Goal: Task Accomplishment & Management: Use online tool/utility

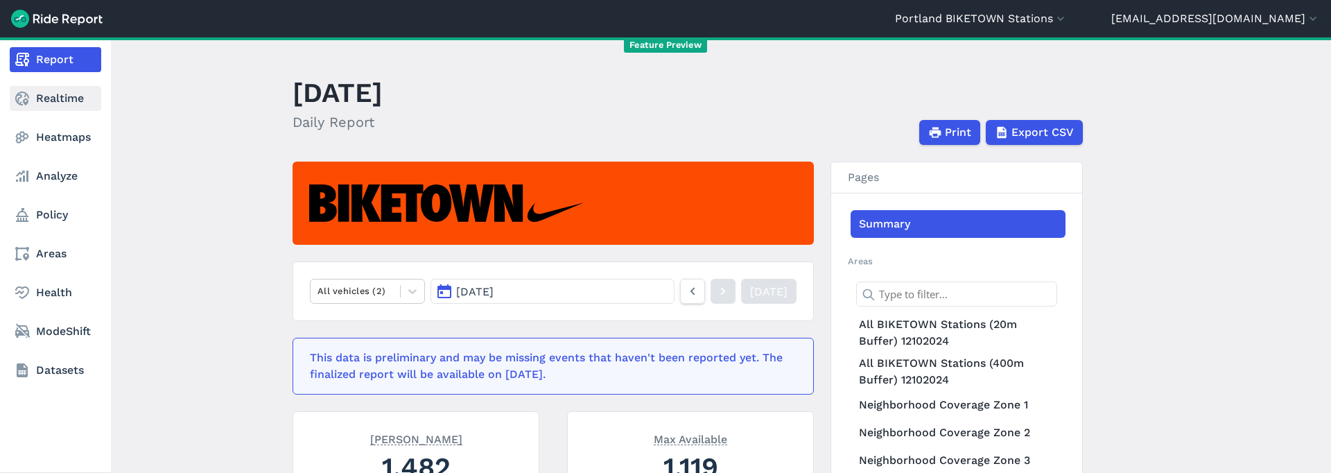
click at [30, 99] on icon at bounding box center [22, 98] width 17 height 17
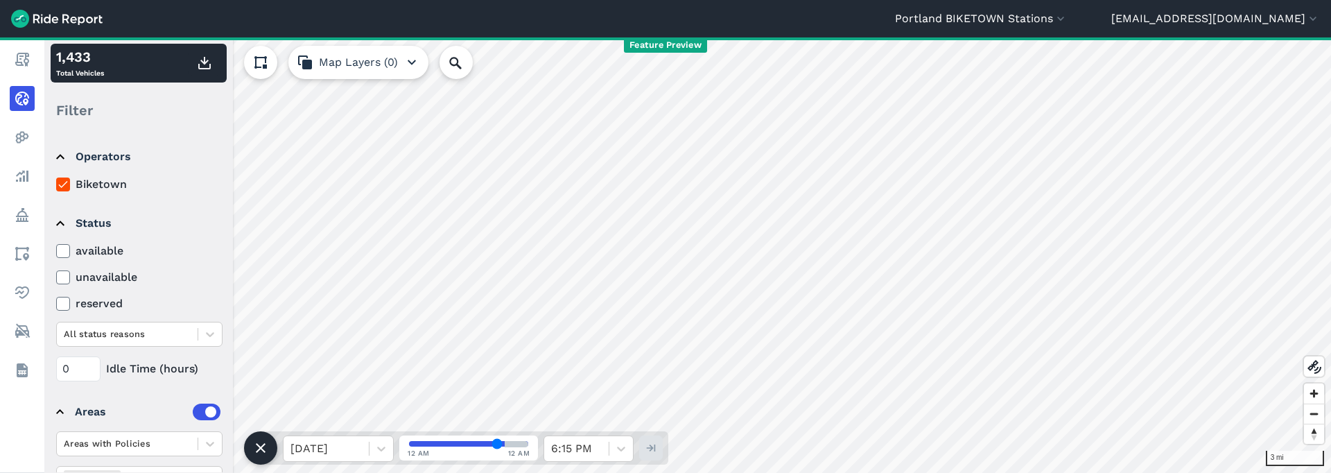
type input "56"
click at [478, 353] on input "range" at bounding box center [468, 444] width 119 height 6
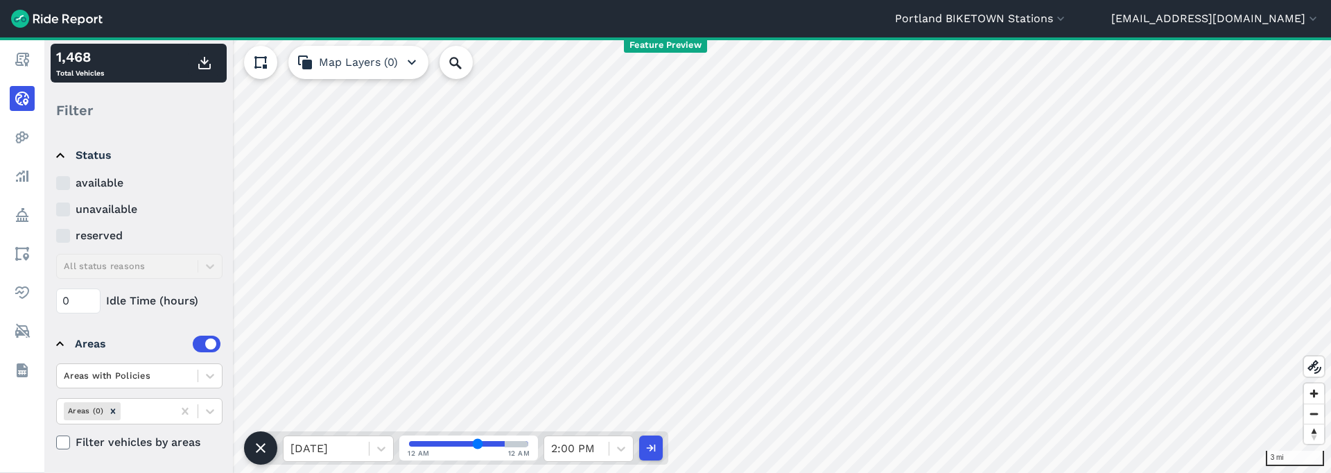
scroll to position [69, 0]
click at [1055, 19] on button "Portland BIKETOWN Stations" at bounding box center [981, 18] width 173 height 17
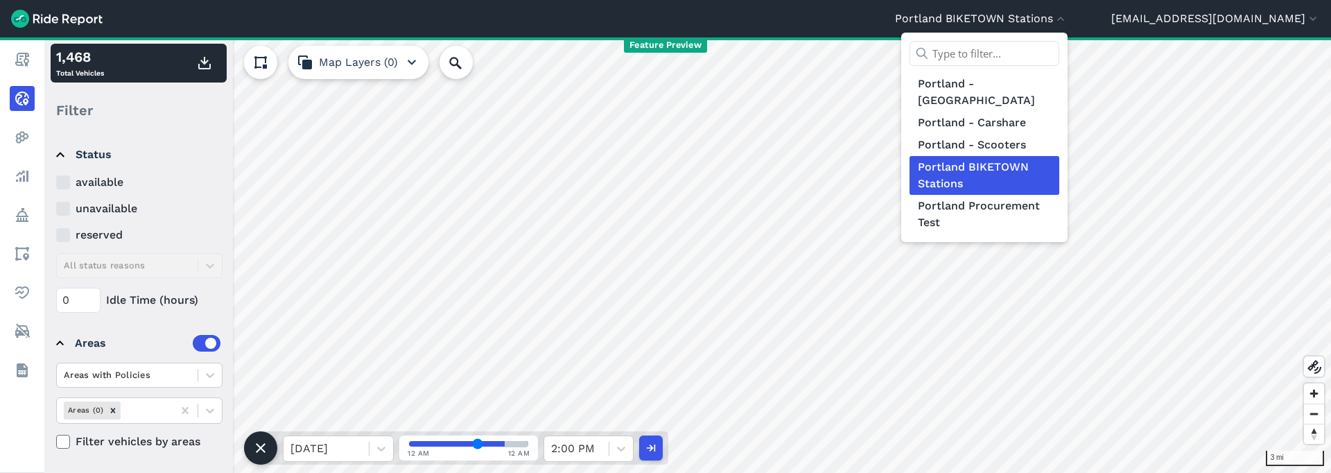
click at [1059, 56] on input "text" at bounding box center [985, 53] width 150 height 25
click at [1197, 10] on div at bounding box center [665, 236] width 1331 height 473
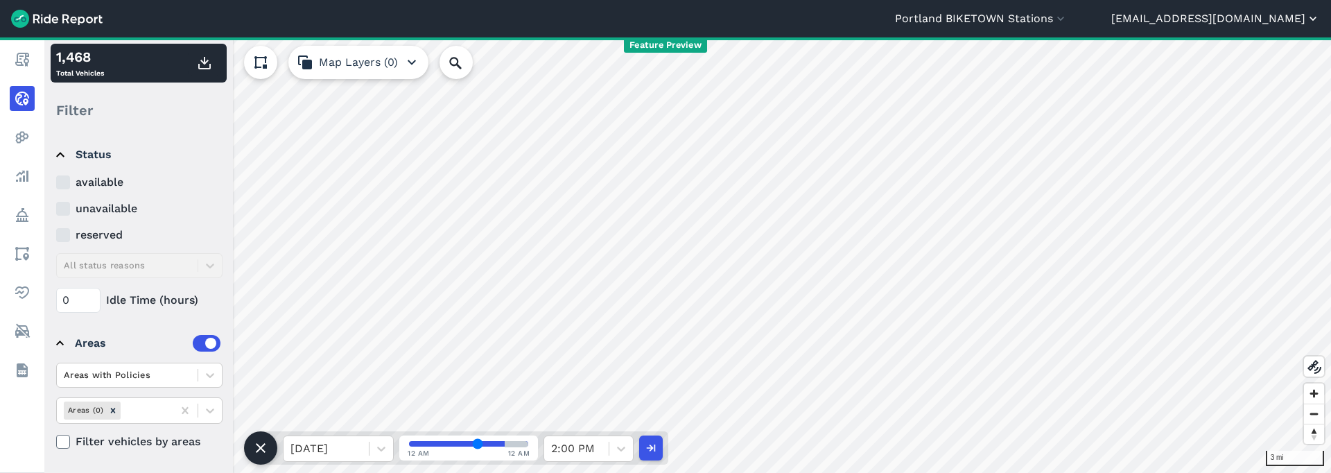
click at [1197, 18] on button "li@ridereportapp.com" at bounding box center [1215, 18] width 209 height 17
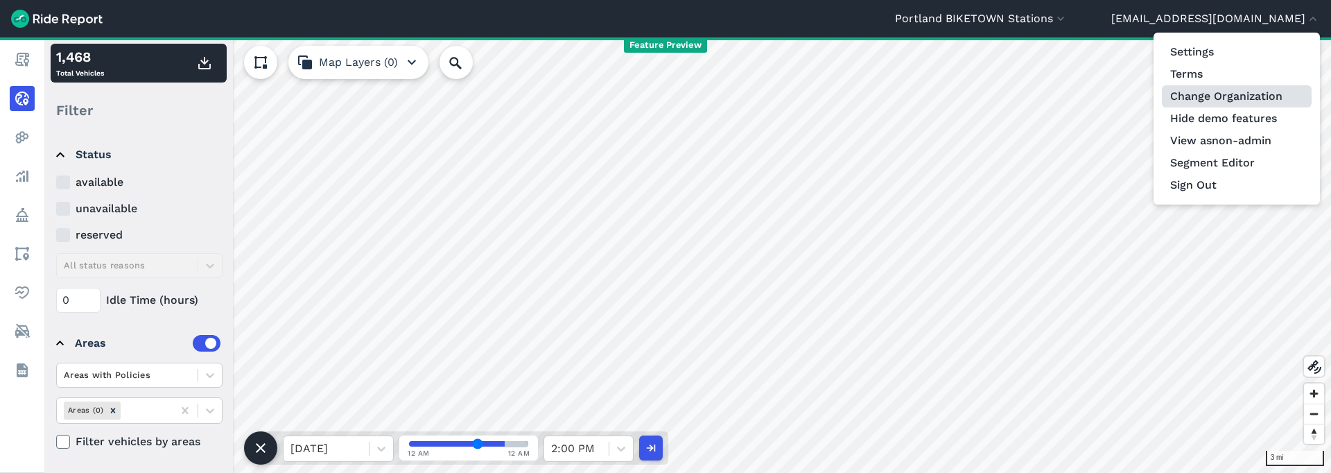
click at [1197, 96] on link "Change Organization" at bounding box center [1237, 96] width 150 height 22
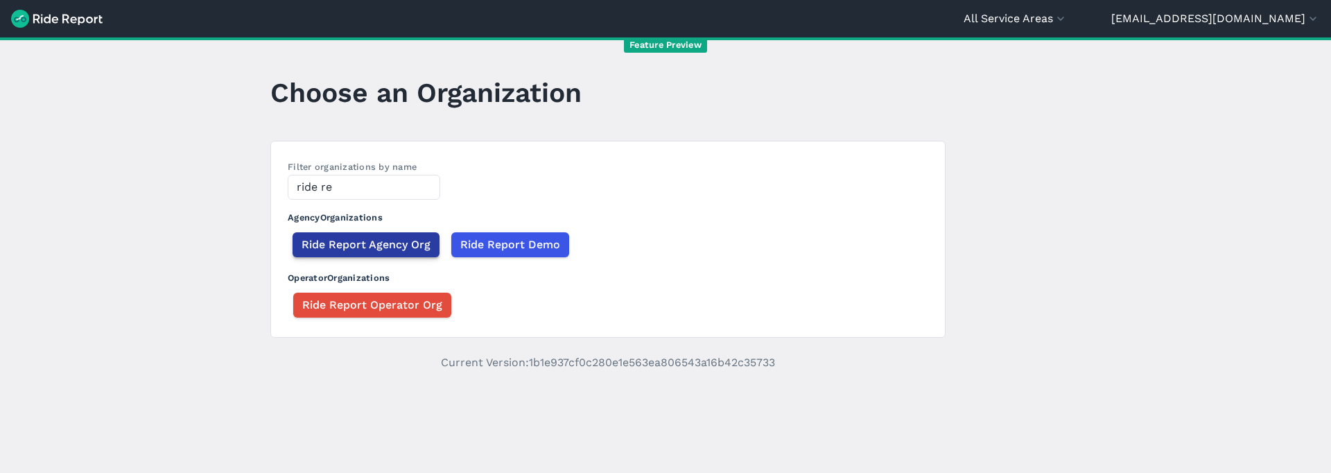
type input "ride re"
click at [359, 254] on button "Ride Report Agency Org" at bounding box center [366, 244] width 147 height 25
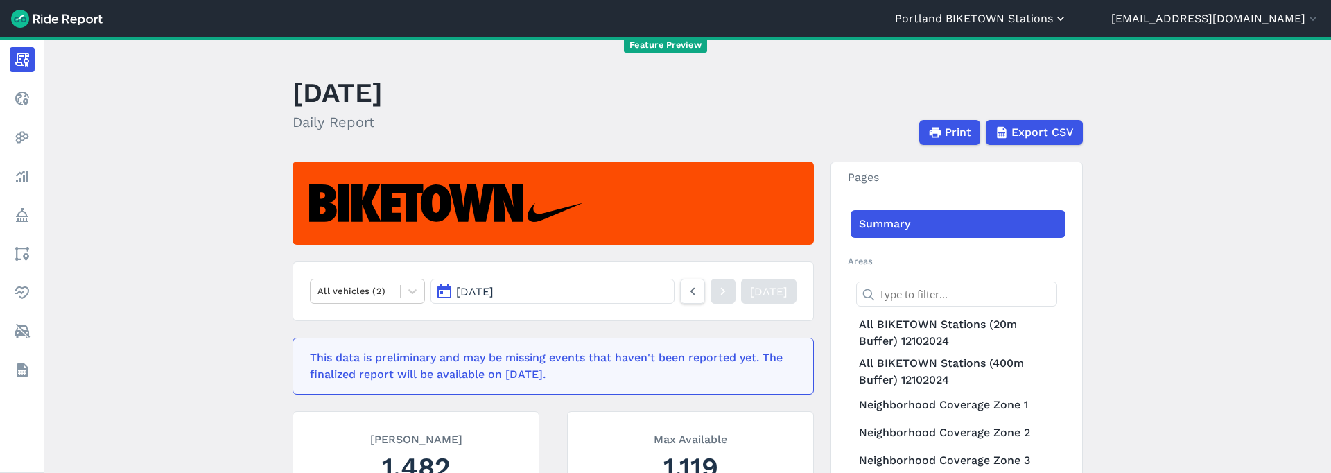
click at [1025, 20] on button "Portland BIKETOWN Stations" at bounding box center [981, 18] width 173 height 17
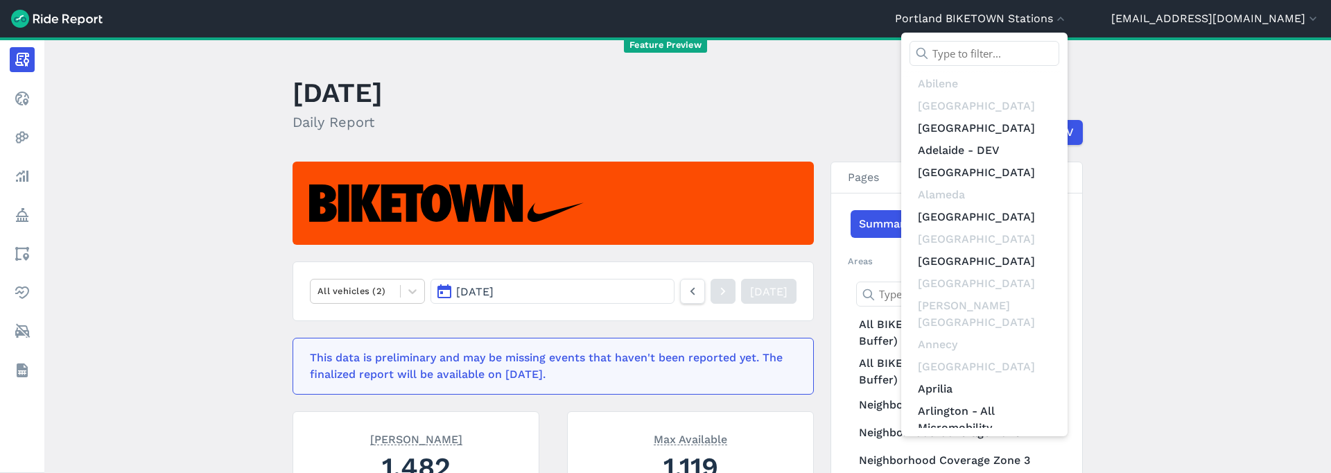
click at [1020, 56] on input "text" at bounding box center [985, 53] width 150 height 25
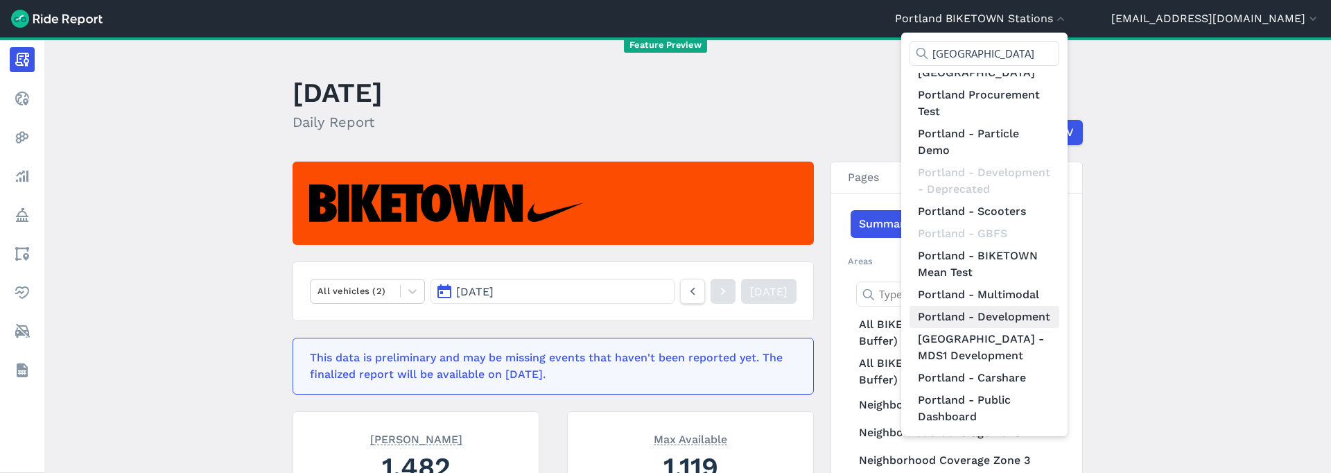
scroll to position [300, 0]
type input "Portland"
click at [1059, 258] on link "Portland - BIKETOWN Mean Test" at bounding box center [985, 264] width 150 height 39
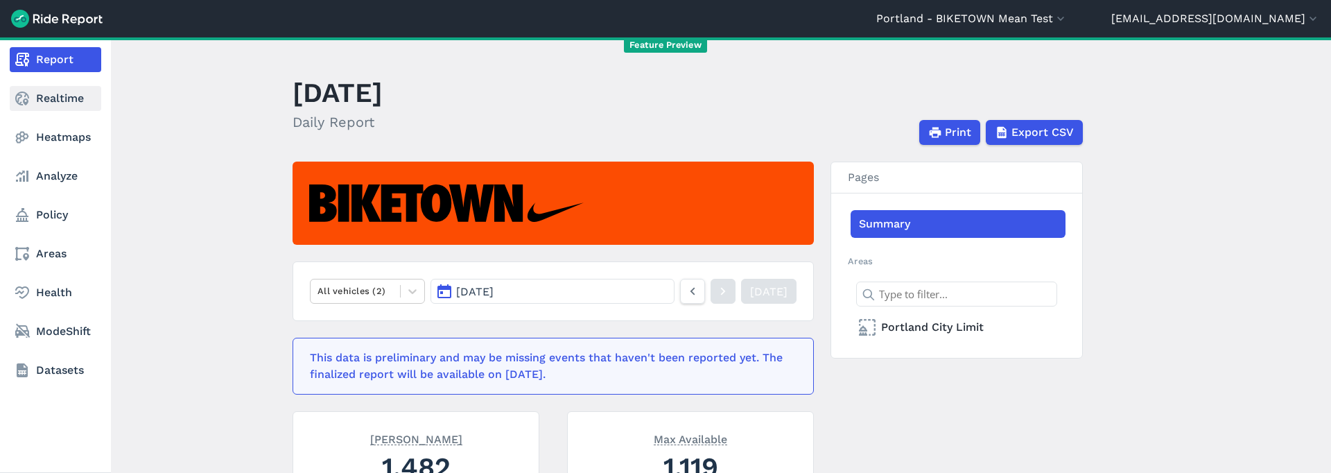
click at [68, 92] on link "Realtime" at bounding box center [56, 98] width 92 height 25
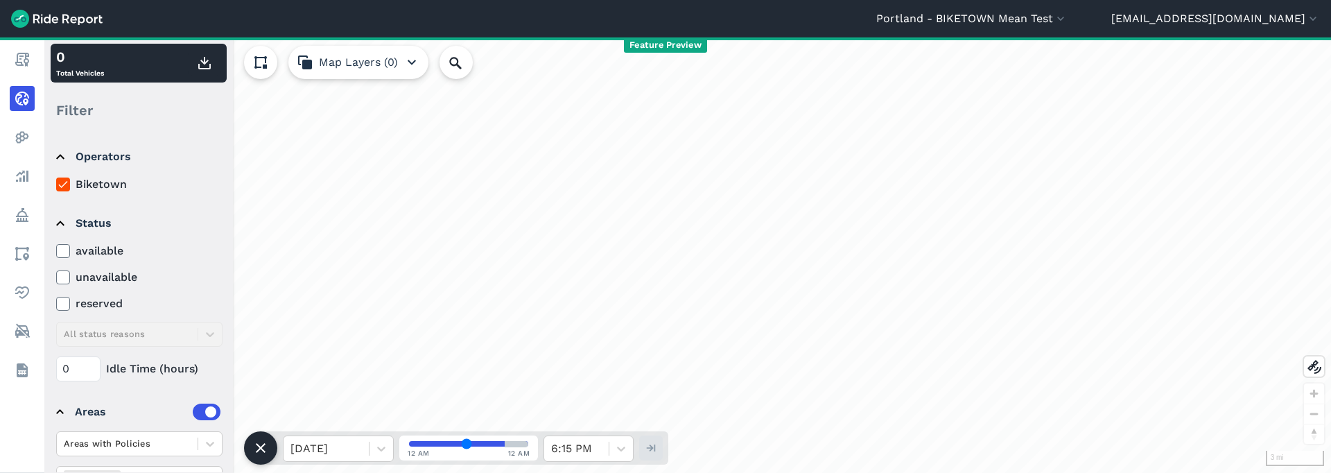
click at [466, 353] on input "range" at bounding box center [468, 444] width 119 height 6
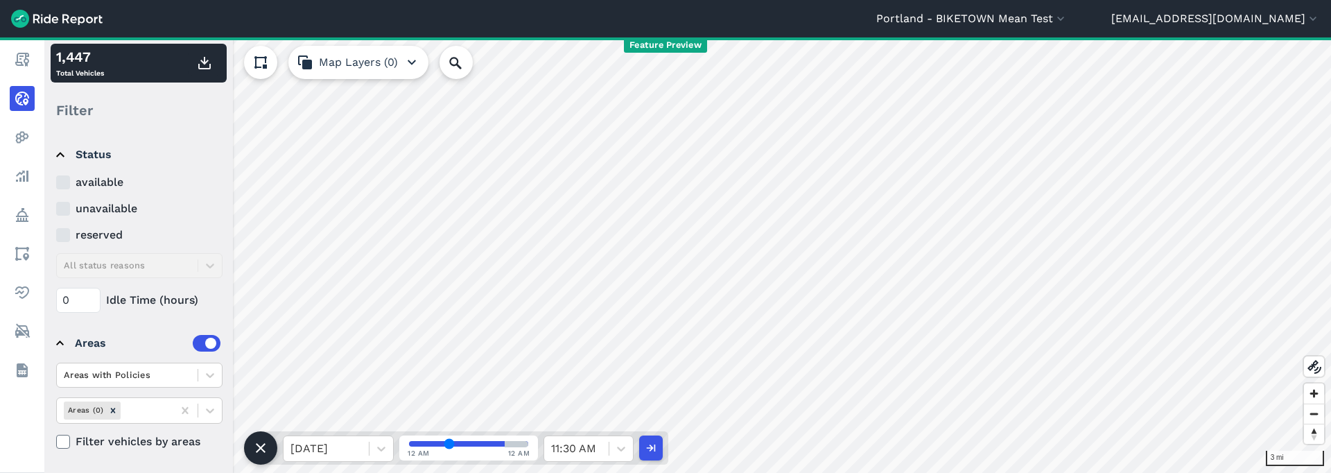
type input "31"
click at [449, 353] on input "range" at bounding box center [468, 444] width 119 height 6
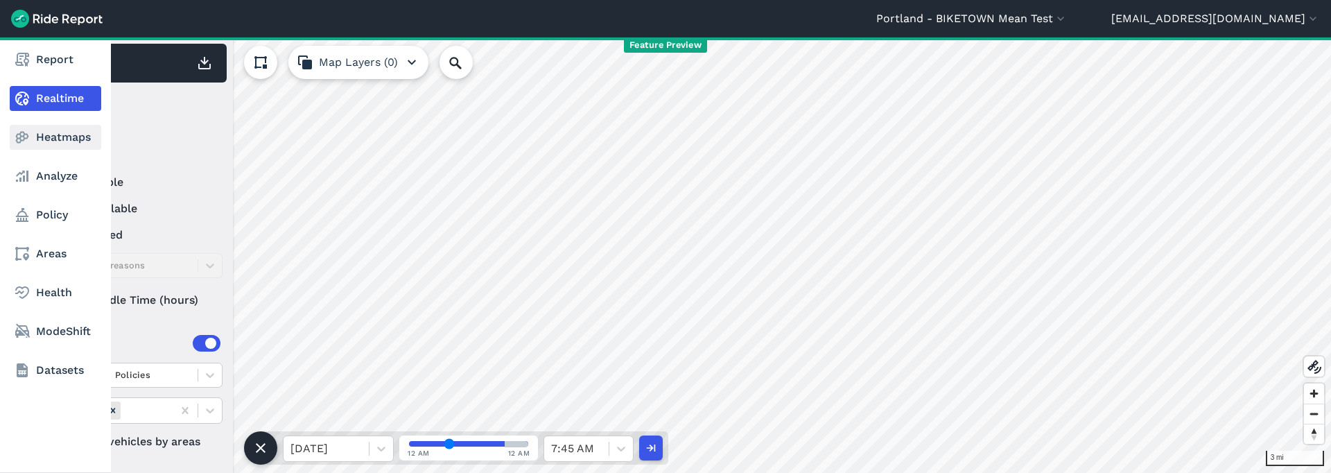
click at [40, 135] on link "Heatmaps" at bounding box center [56, 137] width 92 height 25
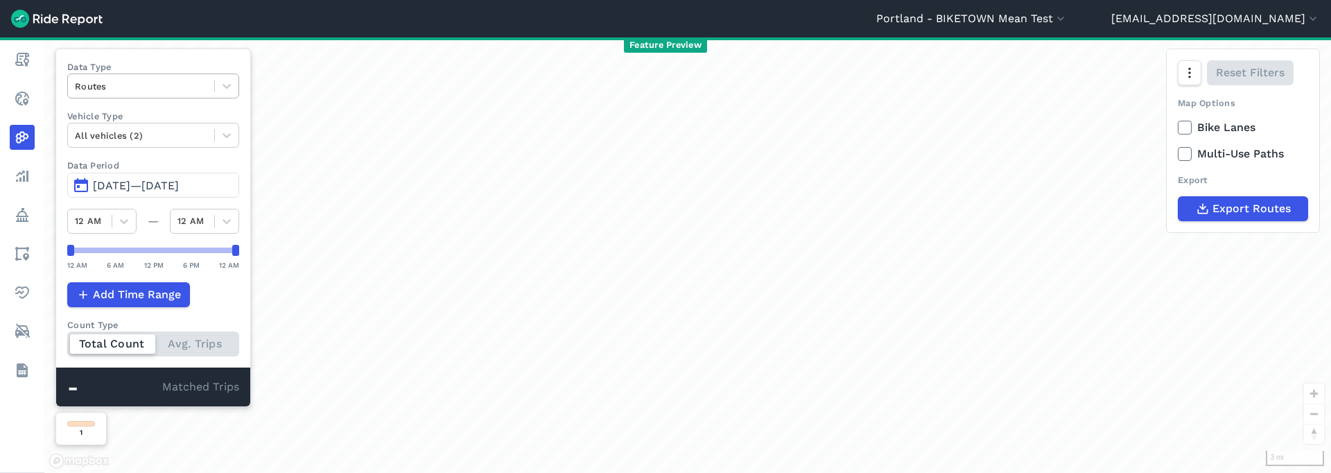
click at [162, 83] on div at bounding box center [141, 86] width 132 height 16
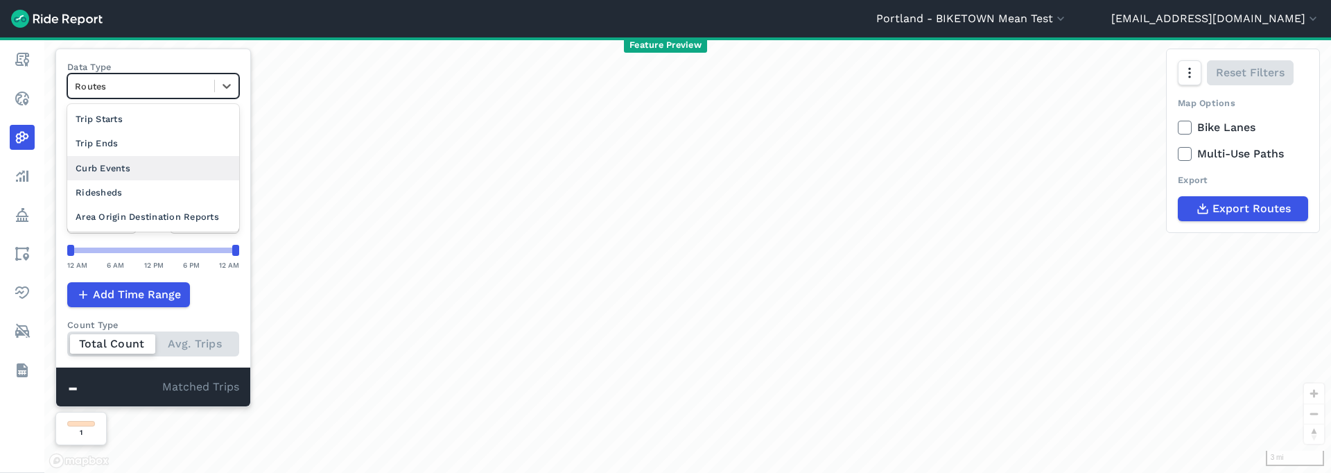
click at [179, 168] on div "Curb Events" at bounding box center [153, 168] width 172 height 24
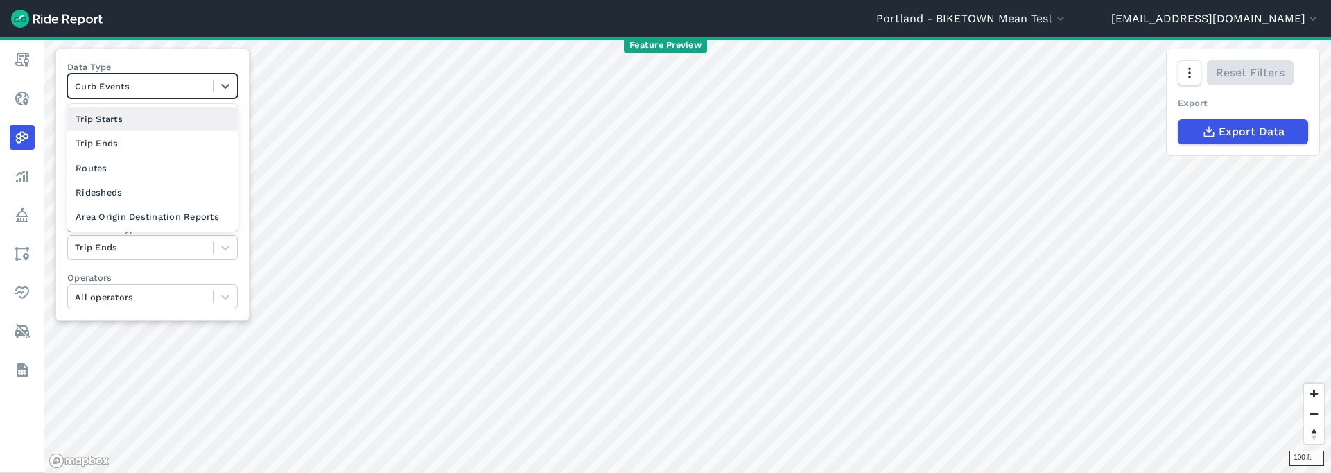
click at [105, 86] on div at bounding box center [140, 86] width 131 height 16
click at [132, 213] on div "Area Origin Destination Reports" at bounding box center [152, 217] width 171 height 24
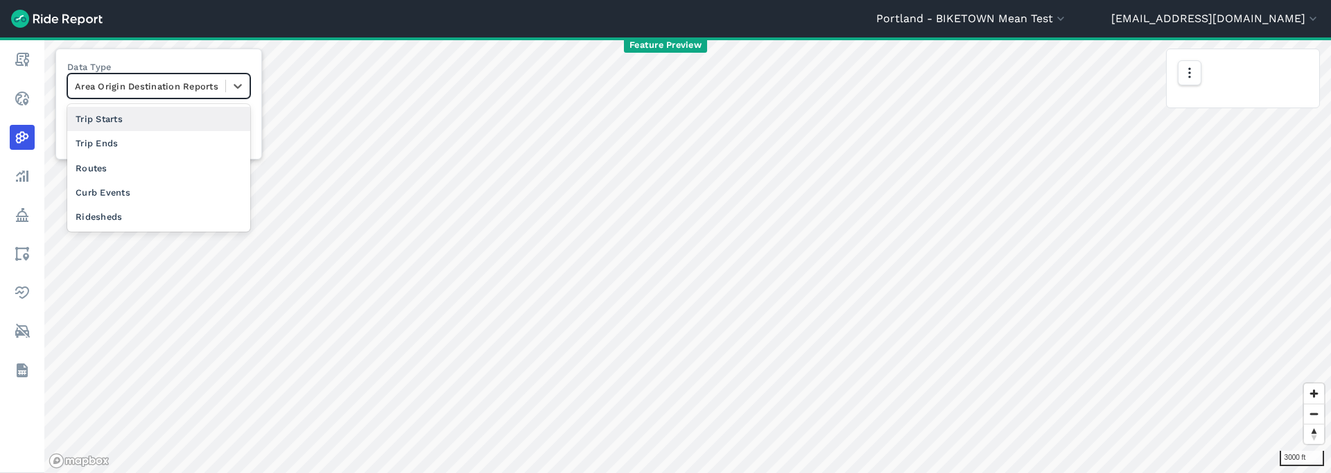
click at [167, 85] on div at bounding box center [147, 86] width 144 height 16
click at [166, 214] on div "Ridesheds" at bounding box center [158, 217] width 183 height 24
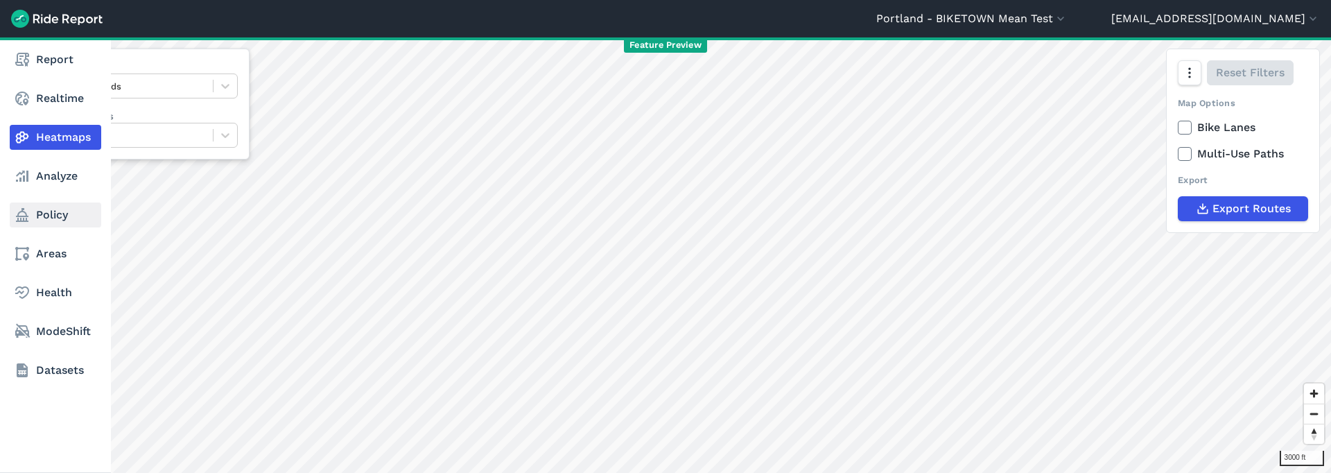
click at [73, 216] on link "Policy" at bounding box center [56, 214] width 92 height 25
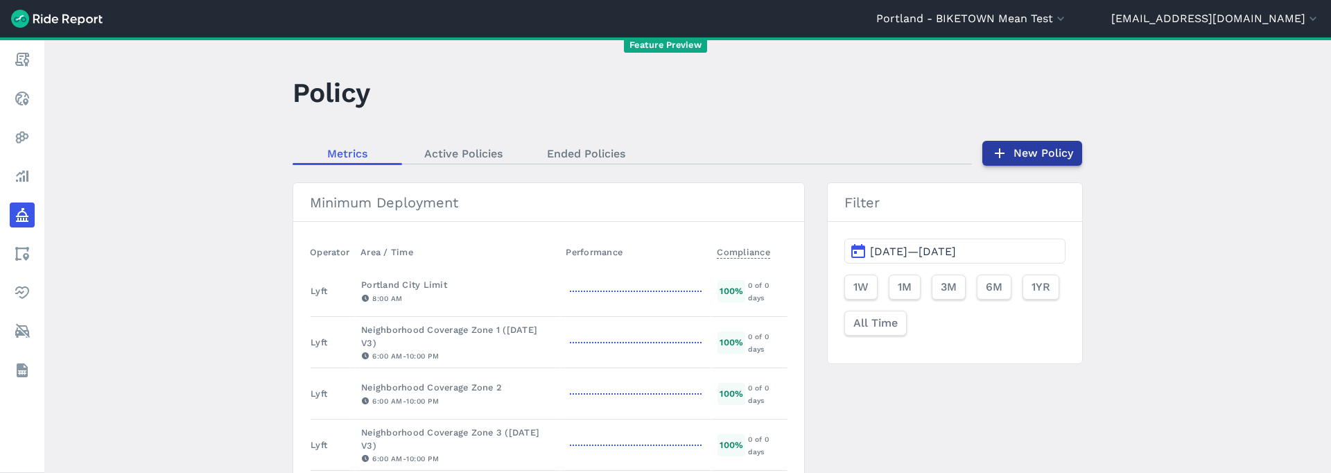
click at [1013, 159] on link "New Policy" at bounding box center [1032, 153] width 100 height 25
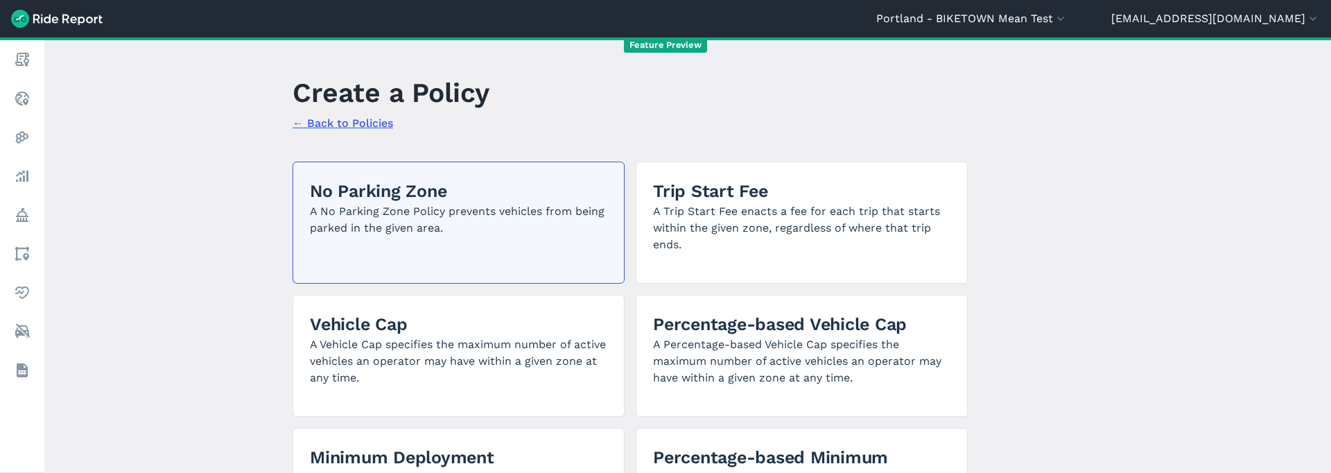
click at [453, 211] on p "A No Parking Zone Policy prevents vehicles from being parked in the given area." at bounding box center [458, 219] width 297 height 33
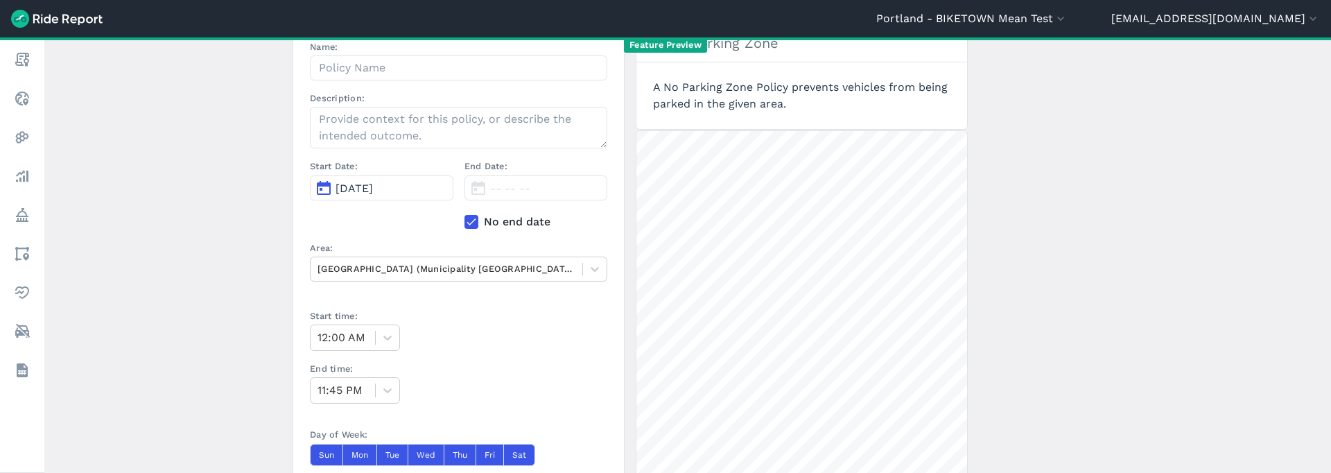
scroll to position [132, 0]
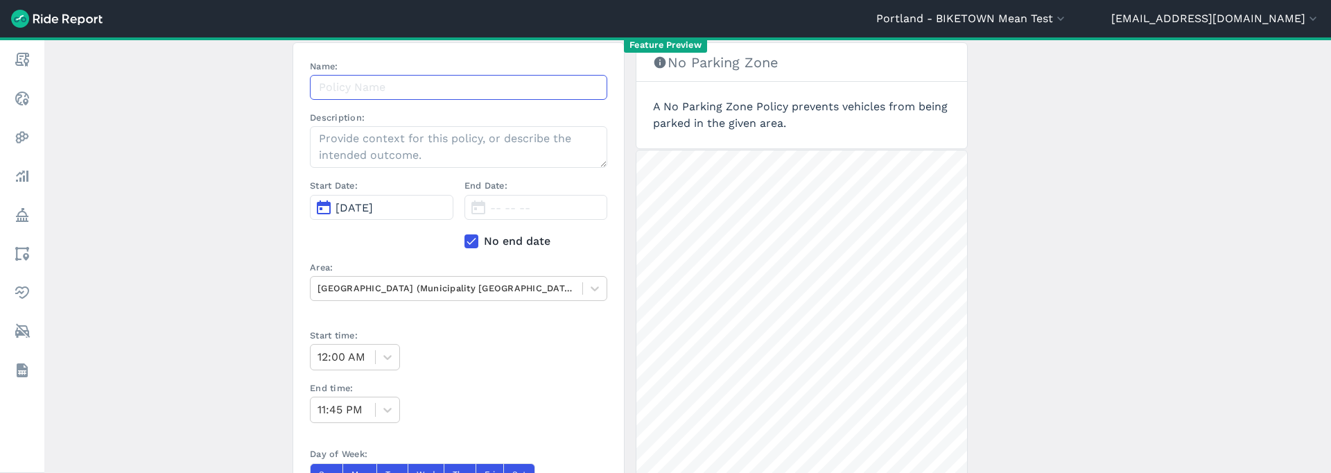
click at [411, 88] on input "Name:" at bounding box center [458, 87] width 297 height 25
type input "li test"
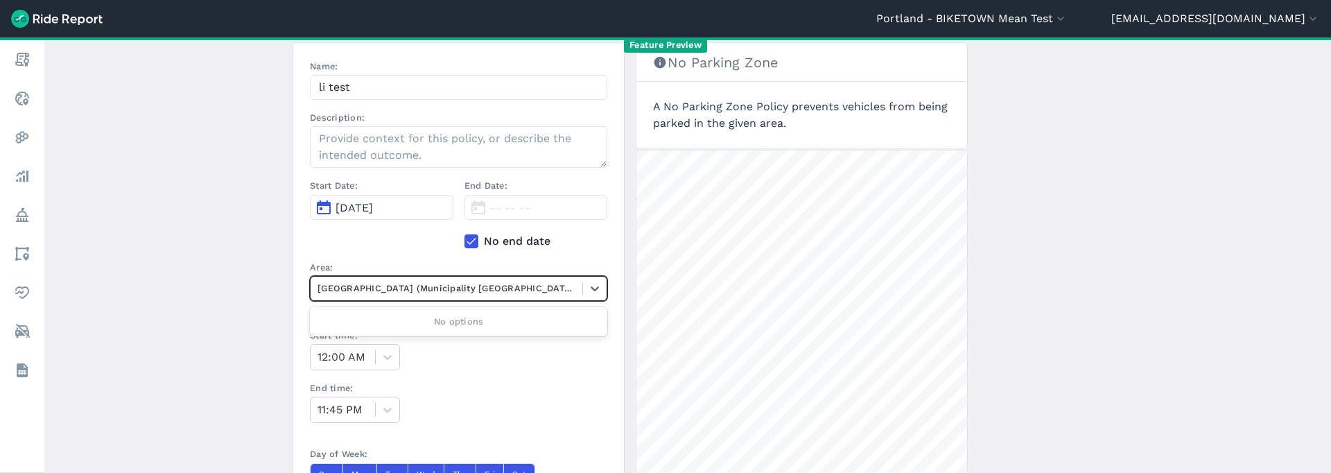
click at [485, 288] on div at bounding box center [447, 288] width 258 height 16
click at [412, 242] on div "Start Date: Sep 10, 2025" at bounding box center [382, 214] width 144 height 70
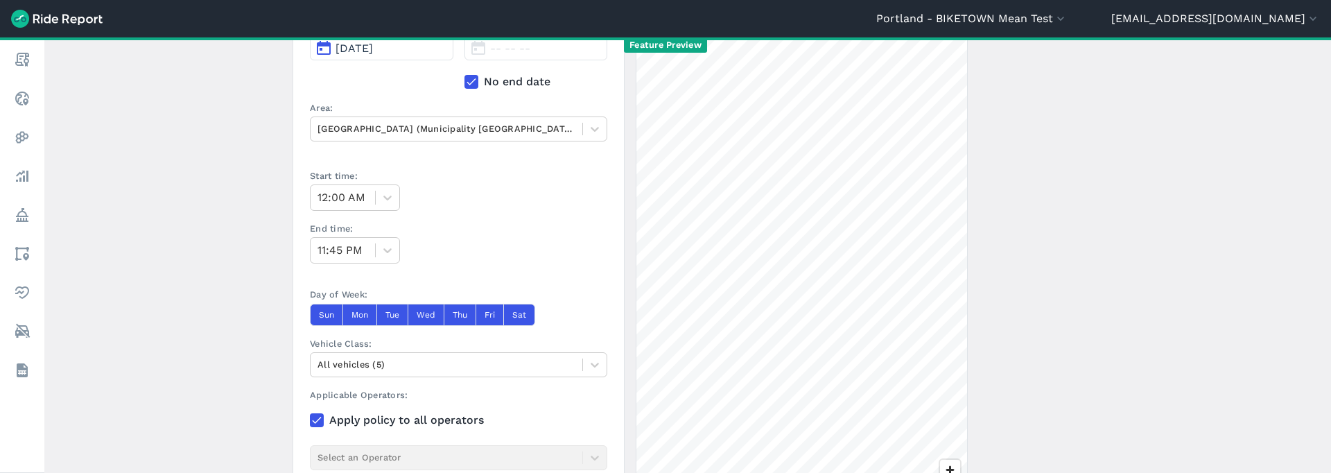
scroll to position [420, 0]
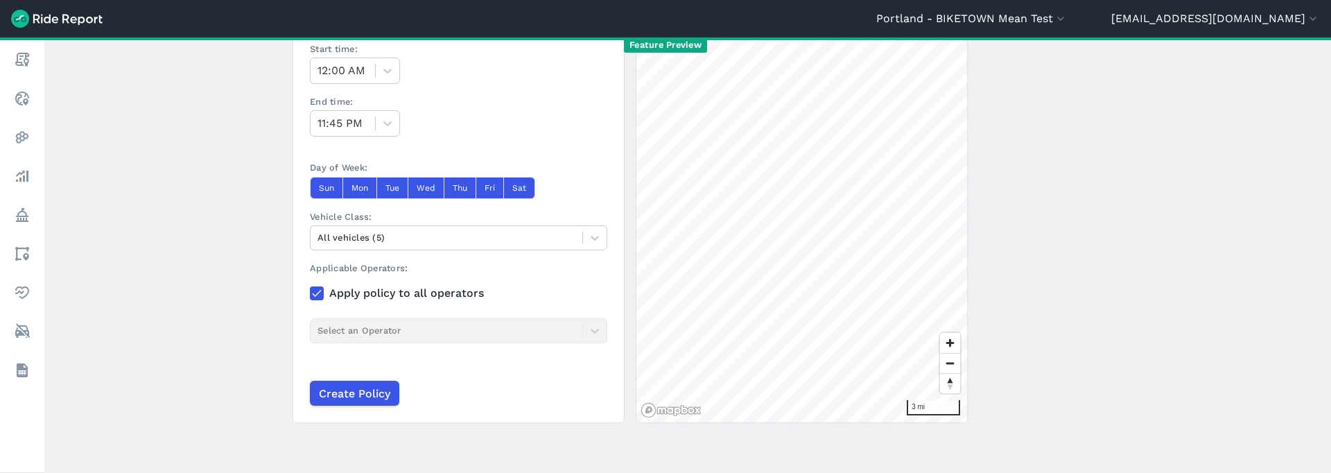
click at [365, 353] on section "Name: li test Description: Start Date: Sep 10, 2025 End Date: -- -- -- No end d…" at bounding box center [459, 89] width 332 height 667
click at [392, 329] on div "Applicable Operators: Apply policy to all operators Select an Operator" at bounding box center [458, 315] width 297 height 109
click at [441, 229] on div at bounding box center [447, 237] width 258 height 16
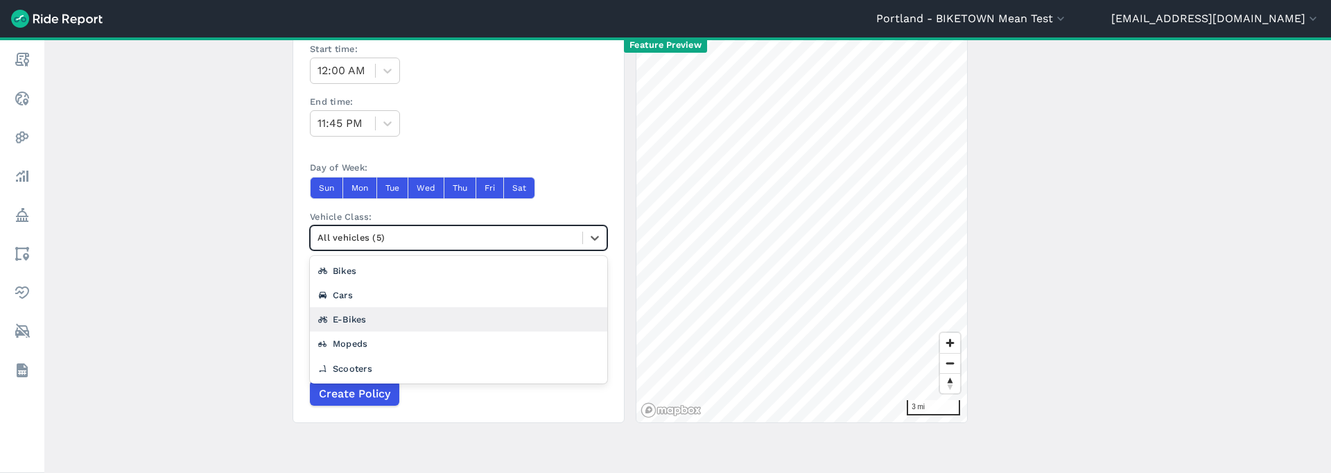
click at [413, 319] on div "E-Bikes" at bounding box center [458, 319] width 297 height 24
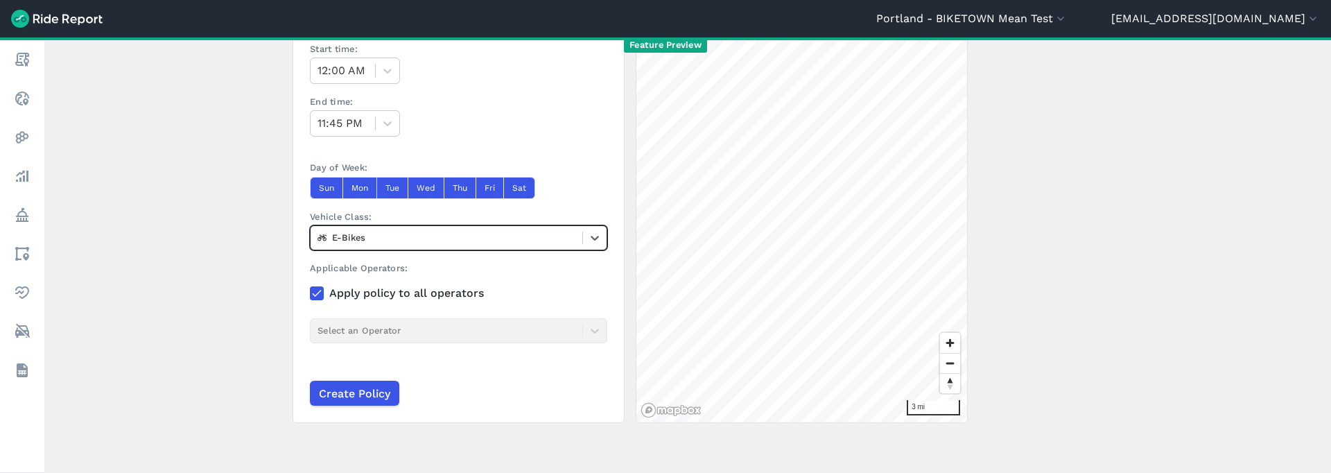
click at [367, 353] on section "Name: li test Description: Start Date: Sep 10, 2025 End Date: -- -- -- No end d…" at bounding box center [459, 89] width 332 height 667
click at [419, 239] on div at bounding box center [447, 237] width 258 height 16
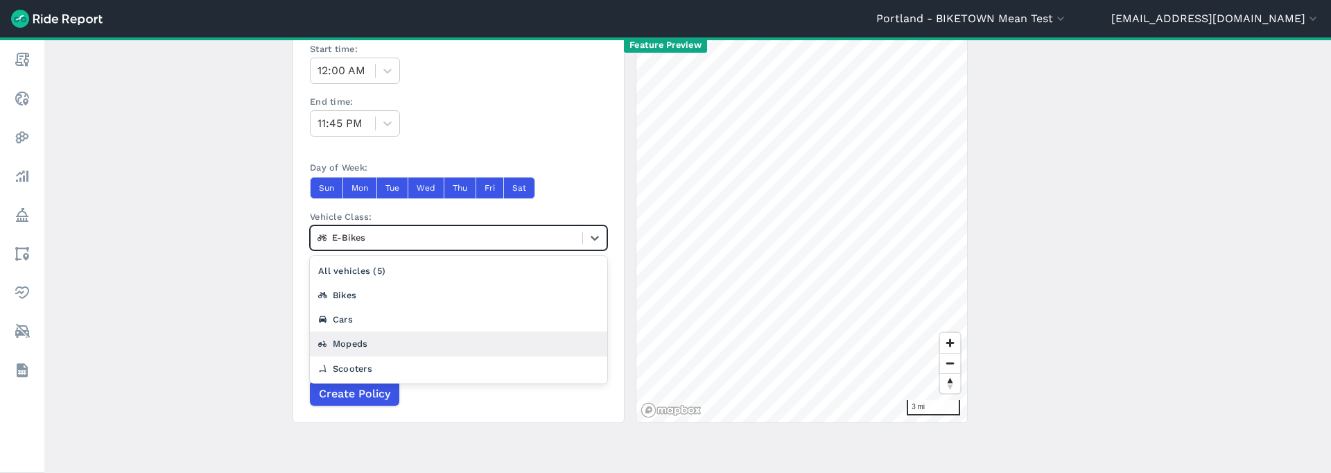
click at [412, 336] on div "Mopeds" at bounding box center [458, 343] width 297 height 24
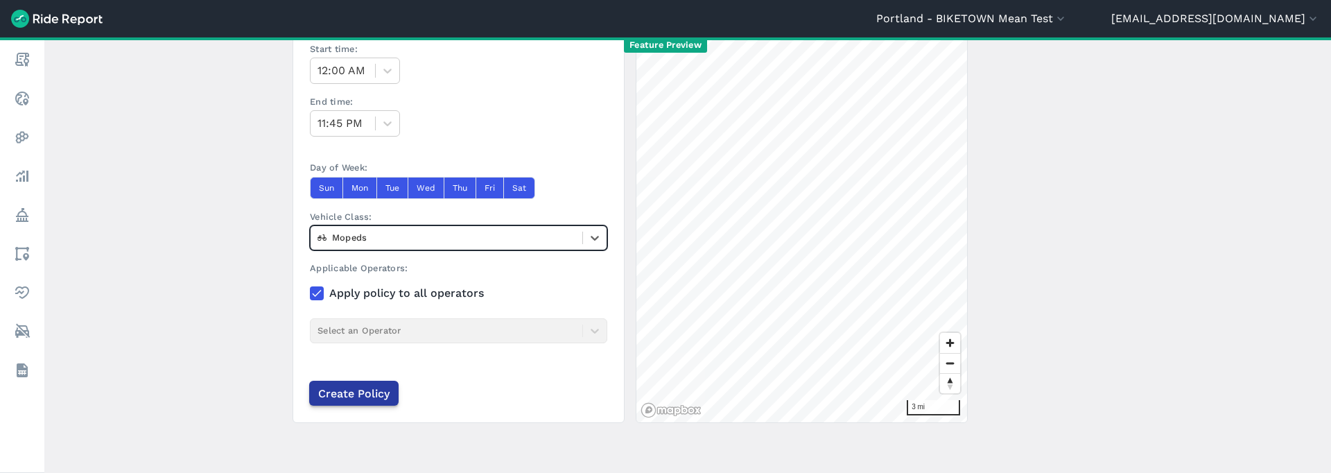
click at [376, 353] on input "Create Policy" at bounding box center [353, 393] width 89 height 25
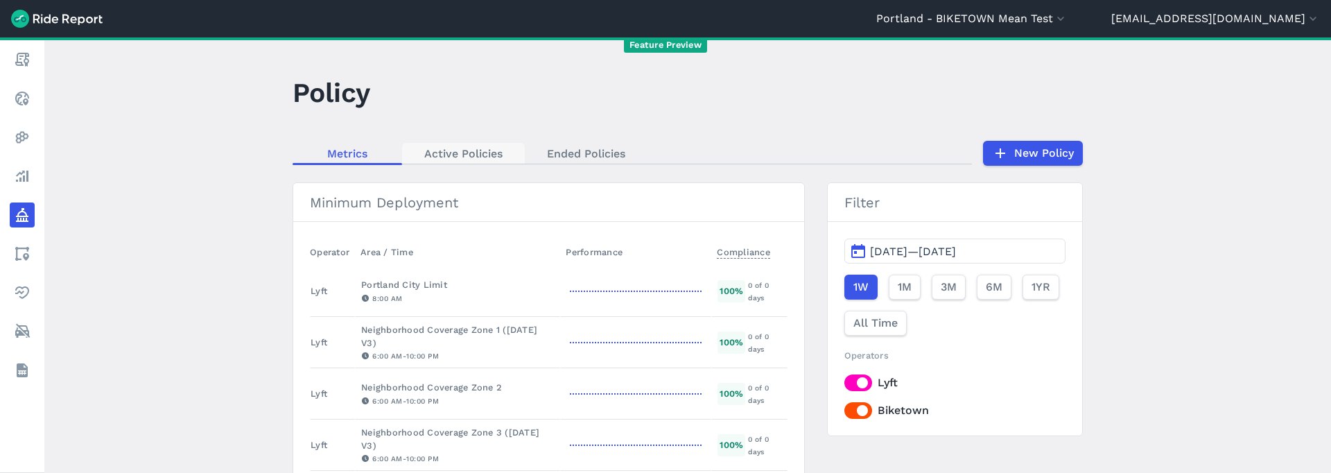
drag, startPoint x: 474, startPoint y: 132, endPoint x: 473, endPoint y: 148, distance: 15.3
click at [472, 135] on main "Policy Metrics Active Policies Ended Policies New Policy Minimum Deployment Ope…" at bounding box center [687, 254] width 1287 height 435
click at [473, 148] on link "Active Policies" at bounding box center [463, 153] width 123 height 21
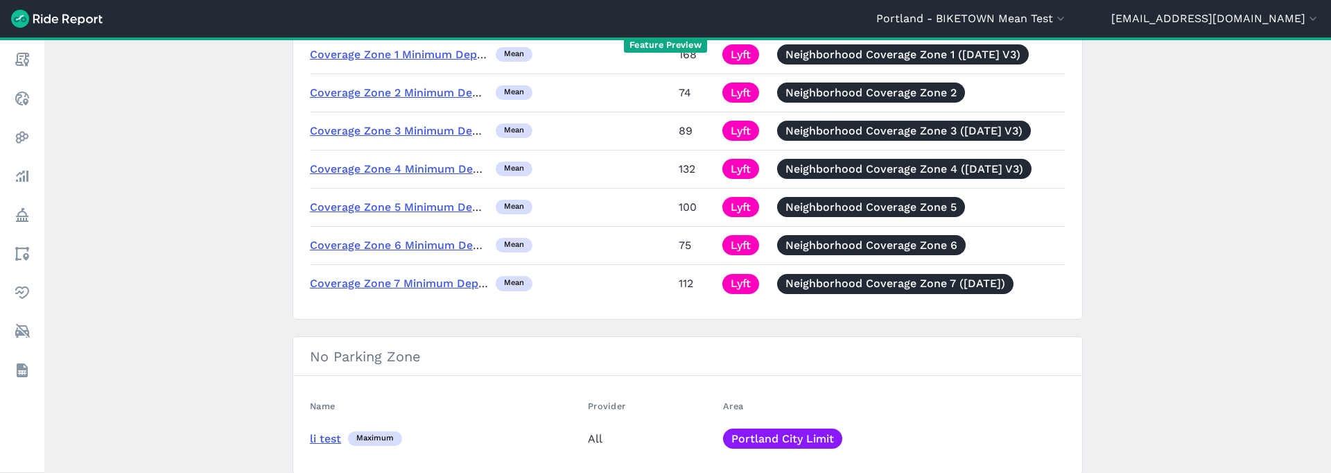
scroll to position [321, 0]
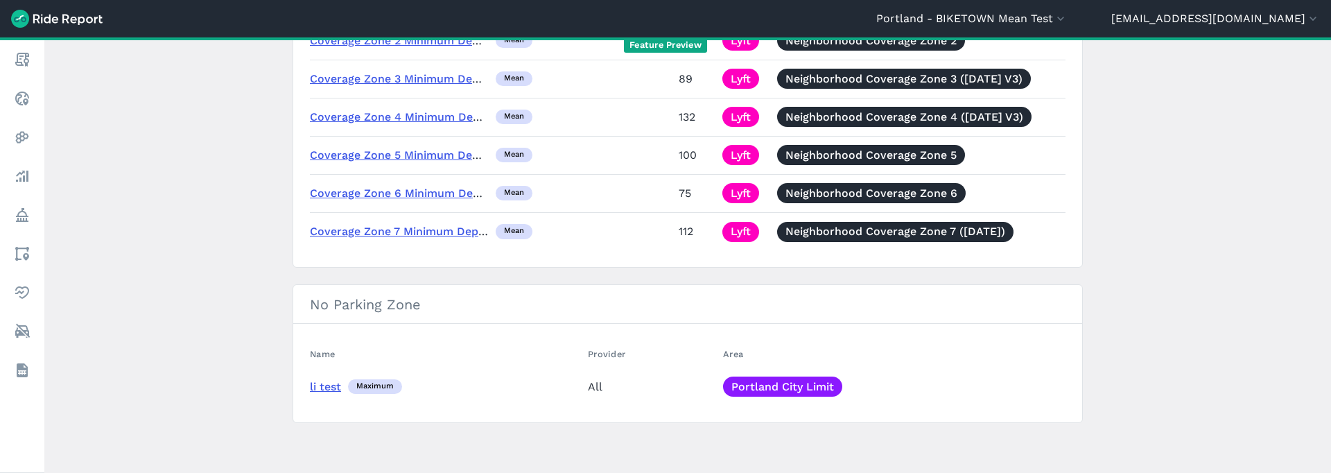
click at [322, 353] on link "li test" at bounding box center [325, 386] width 31 height 13
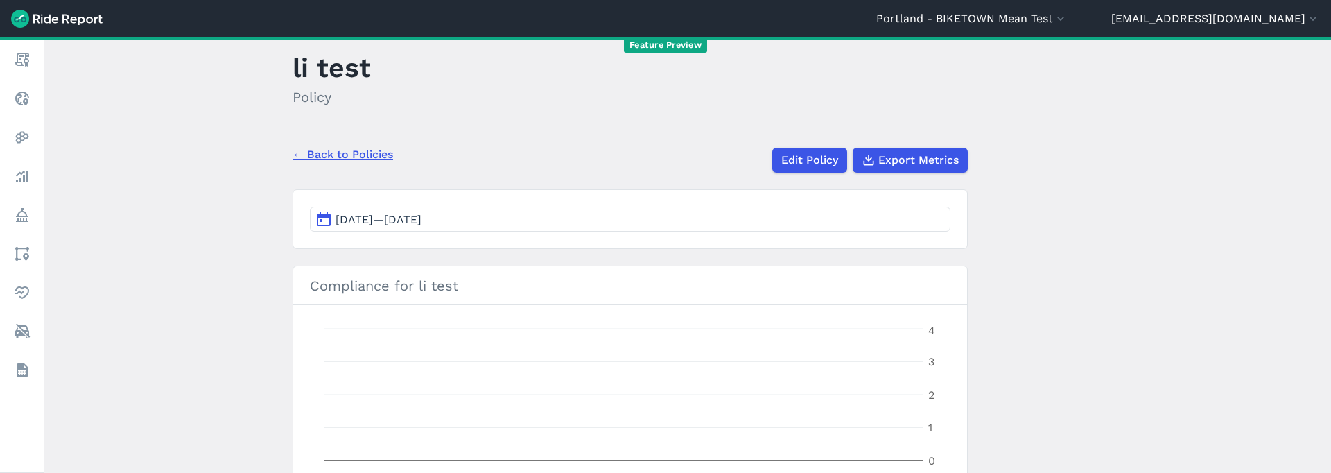
scroll to position [38, 0]
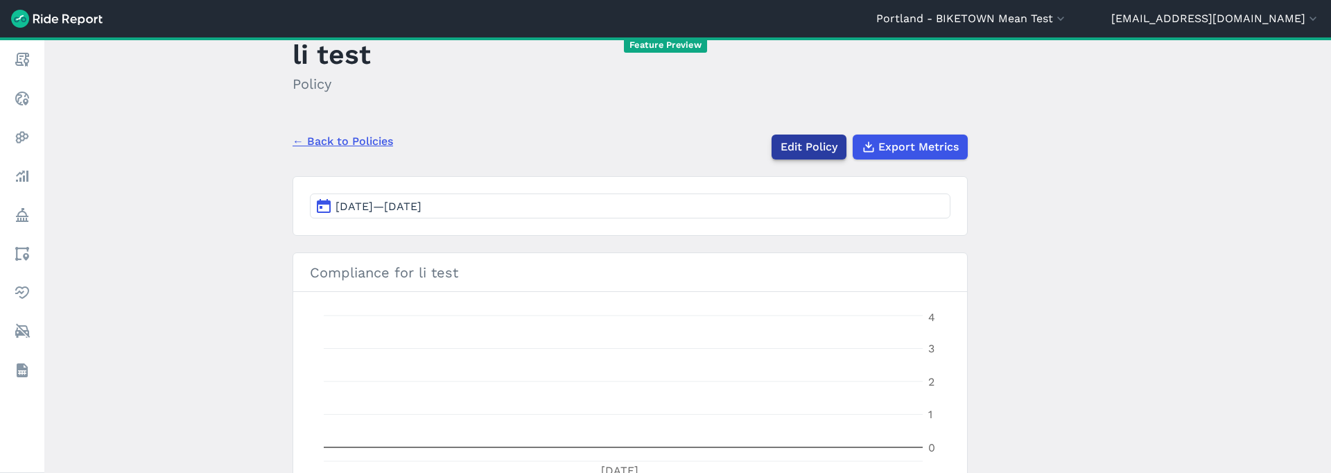
click at [813, 150] on link "Edit Policy" at bounding box center [809, 147] width 75 height 25
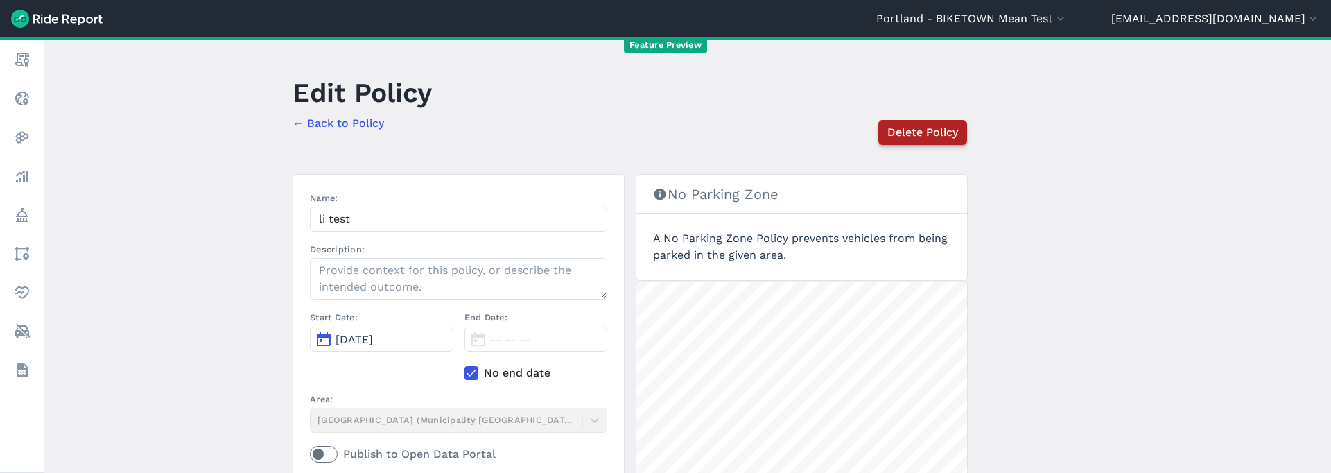
click at [942, 122] on button "Delete Policy" at bounding box center [922, 132] width 89 height 25
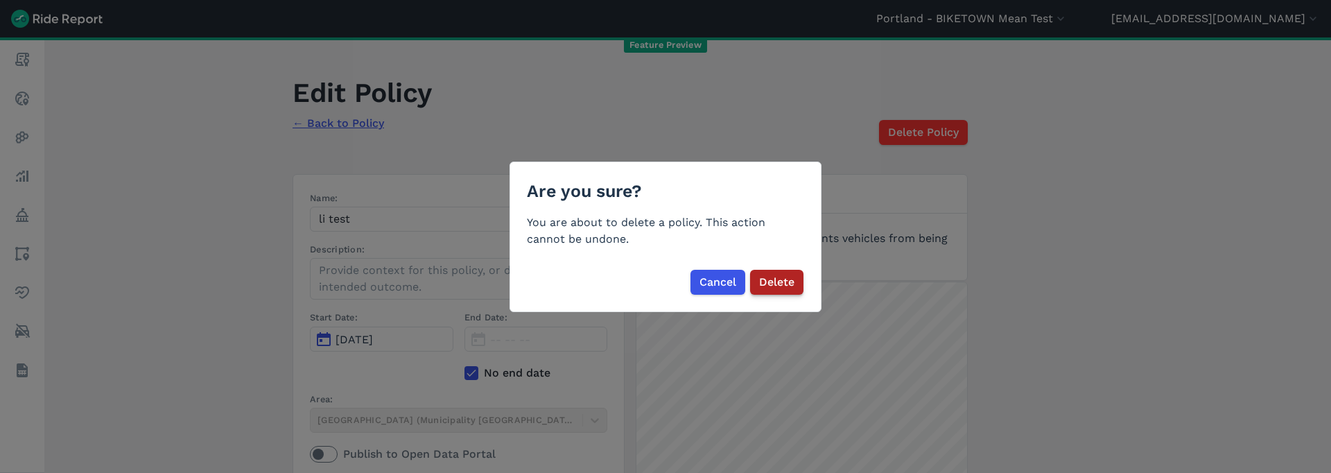
click at [777, 283] on span "Delete" at bounding box center [776, 282] width 35 height 17
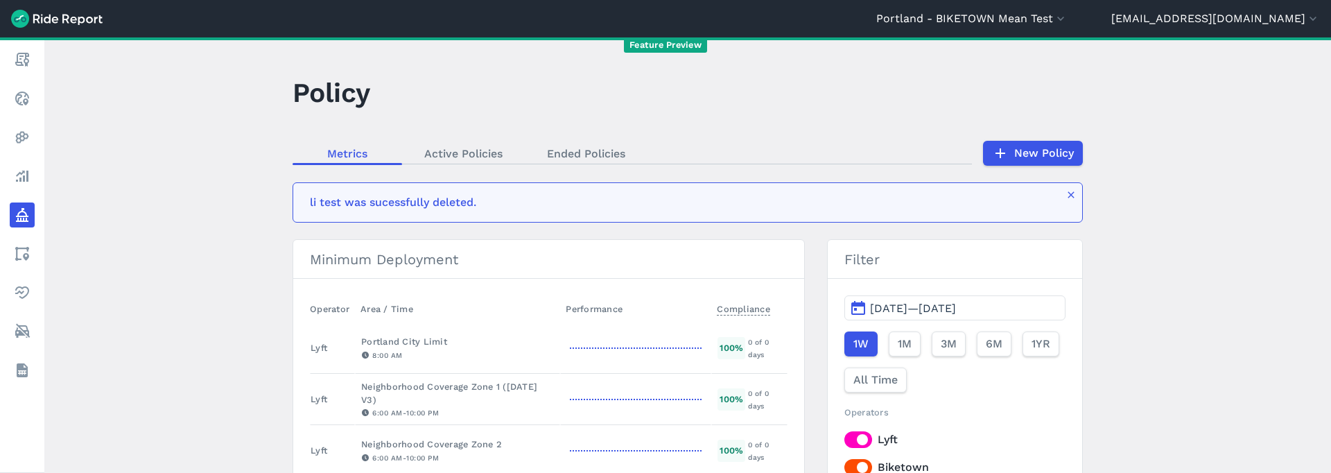
click at [164, 223] on main "Policy Metrics Active Policies Ended Policies New Policy li test was sucessfull…" at bounding box center [687, 254] width 1287 height 435
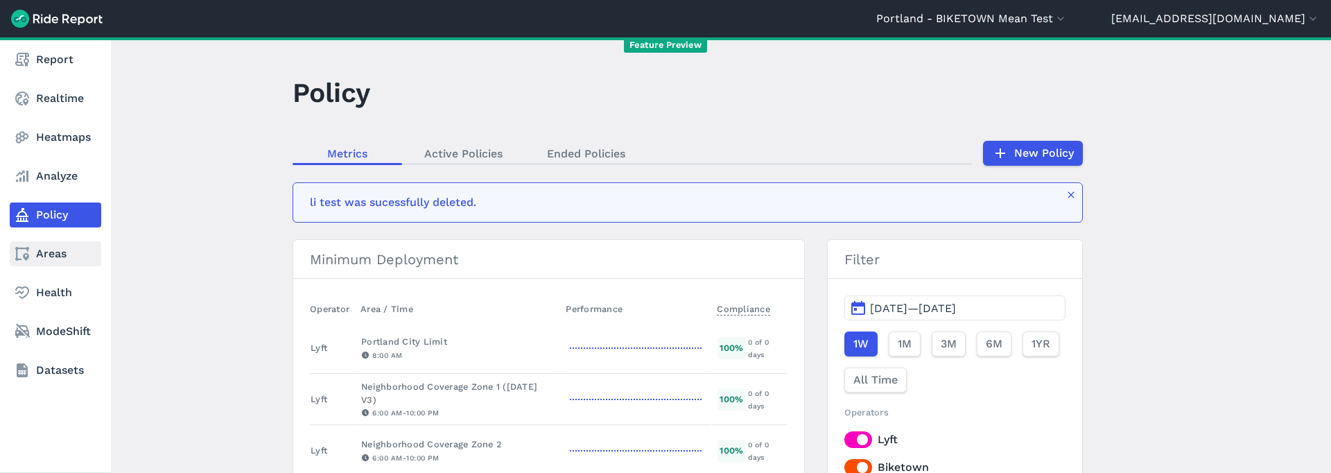
click at [62, 257] on link "Areas" at bounding box center [56, 253] width 92 height 25
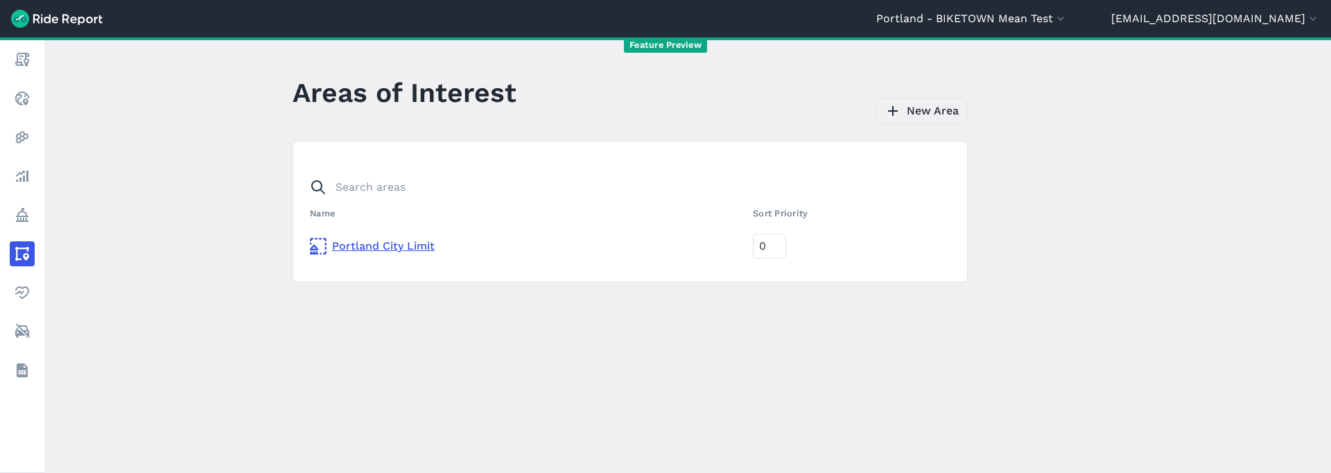
click at [925, 105] on link "New Area" at bounding box center [922, 111] width 92 height 26
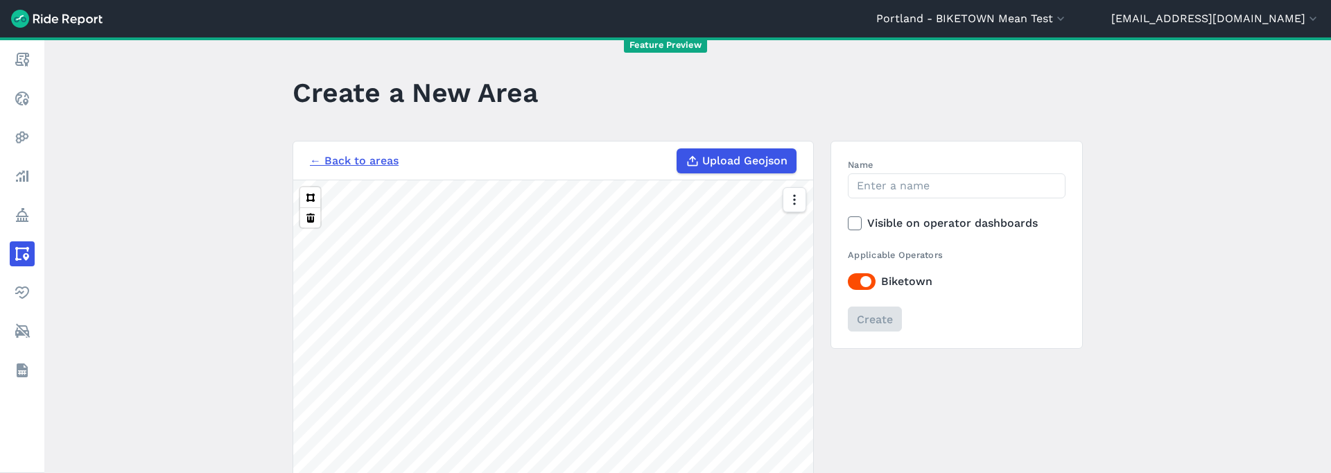
click at [664, 64] on main "Create a New Area ← Back to areas Upload Geojson 2 mi Name Visible on operator …" at bounding box center [687, 254] width 1287 height 435
drag, startPoint x: 311, startPoint y: 197, endPoint x: 315, endPoint y: 203, distance: 7.1
click at [311, 197] on button at bounding box center [310, 197] width 20 height 20
click at [901, 187] on input "Name" at bounding box center [957, 185] width 218 height 25
type input "li test"
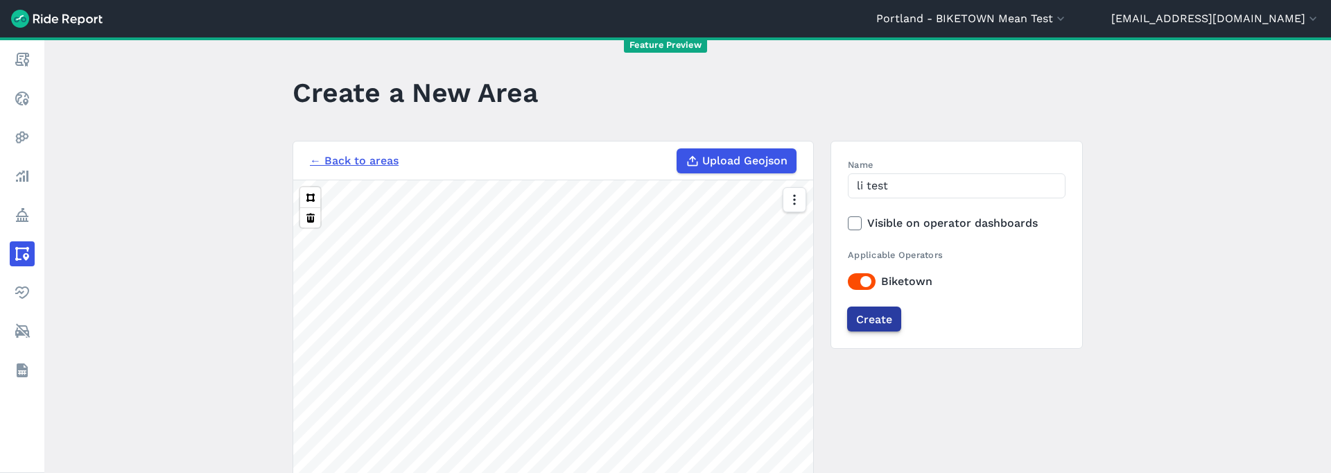
click at [876, 326] on input "Create" at bounding box center [874, 318] width 54 height 25
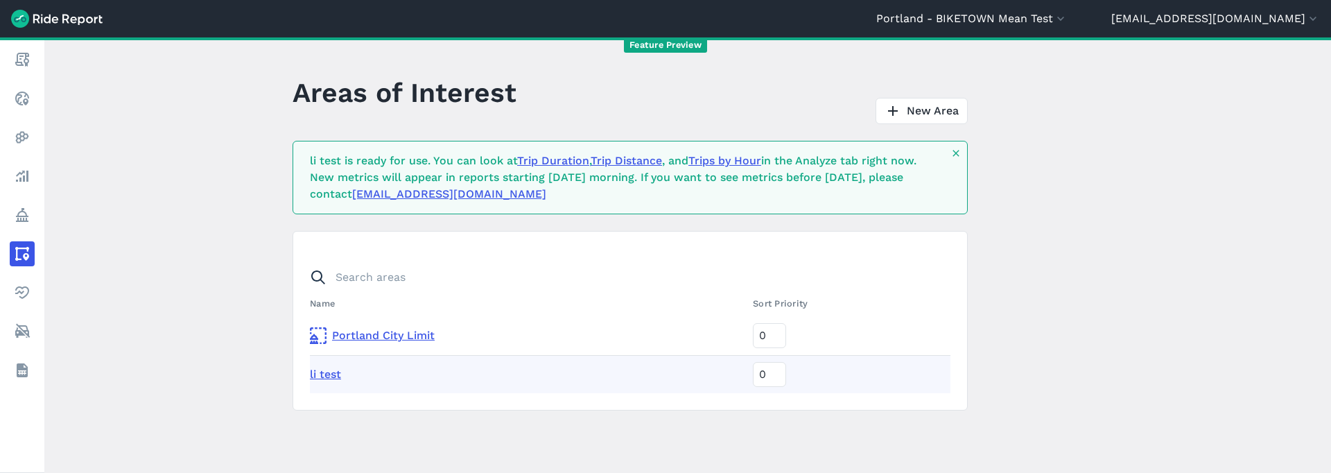
click at [361, 343] on link "Portland City Limit" at bounding box center [526, 335] width 432 height 17
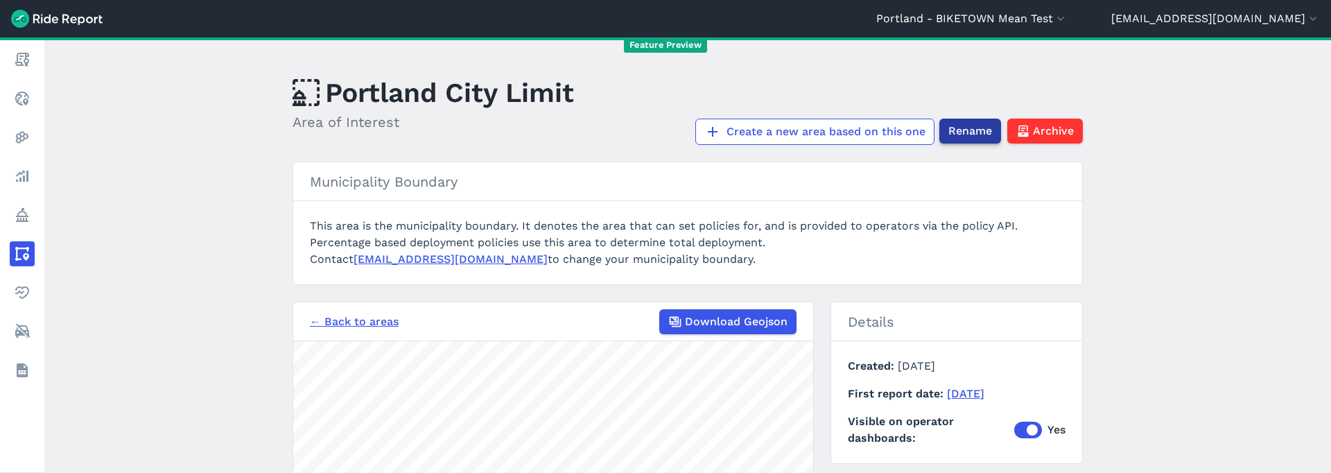
click at [958, 132] on span "Rename" at bounding box center [970, 131] width 44 height 17
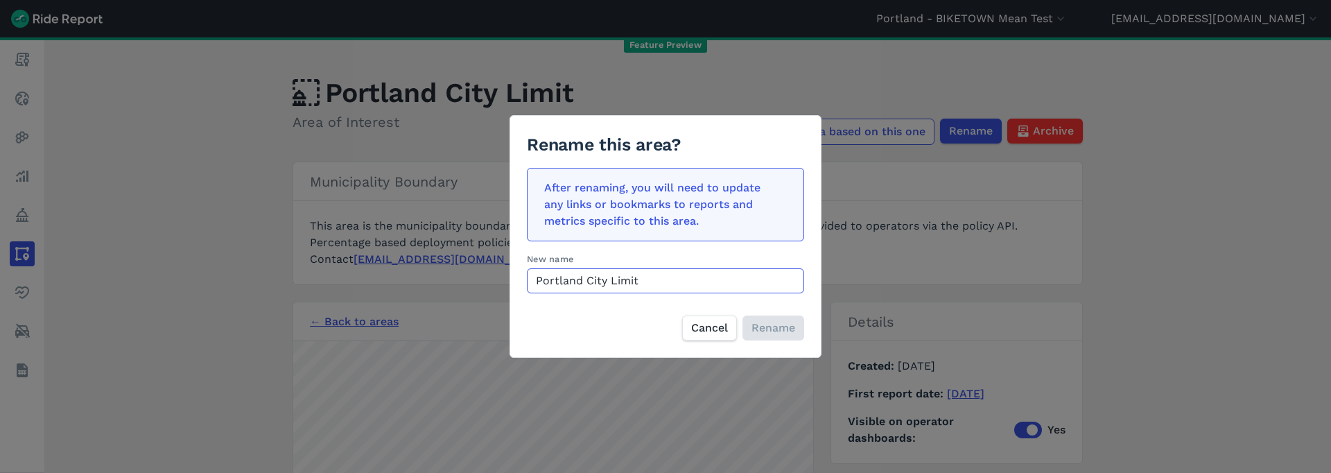
click at [646, 283] on input "Portland City Limit" at bounding box center [665, 280] width 277 height 25
type input "Portland City Limits"
click at [786, 343] on div "Rename this area? After renaming, you will need to update any links or bookmark…" at bounding box center [666, 236] width 312 height 242
click at [785, 338] on button "Rename" at bounding box center [773, 327] width 62 height 25
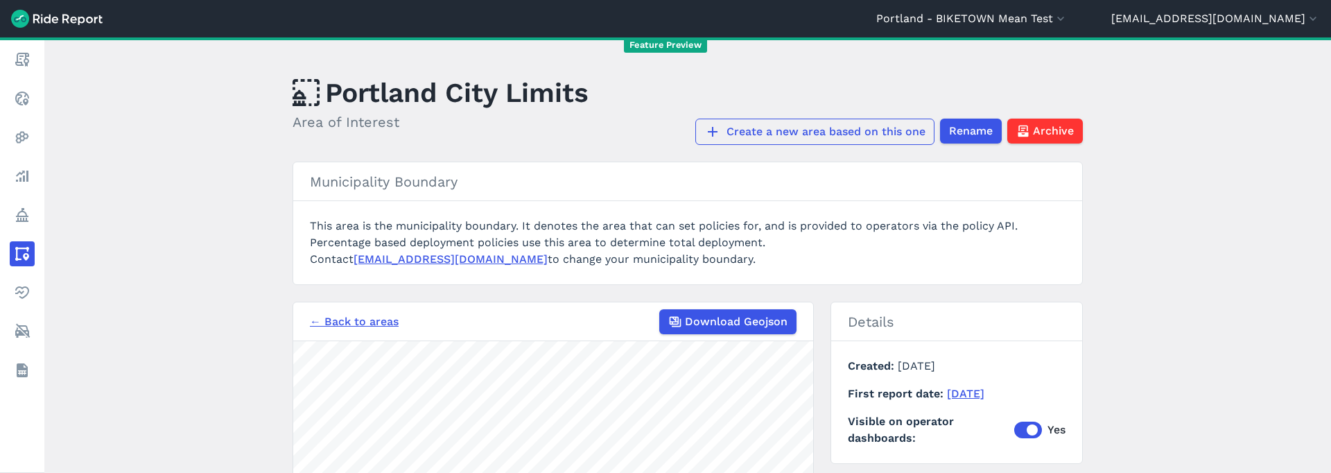
click at [849, 128] on link "Create a new area based on this one" at bounding box center [814, 132] width 239 height 26
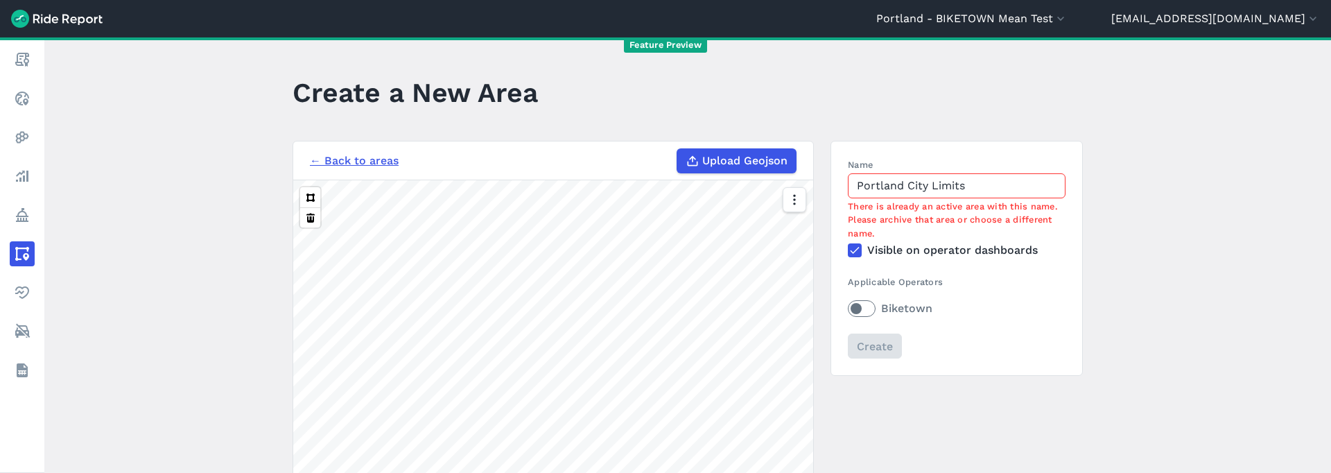
click at [991, 188] on input "Portland City Limits" at bounding box center [957, 185] width 218 height 25
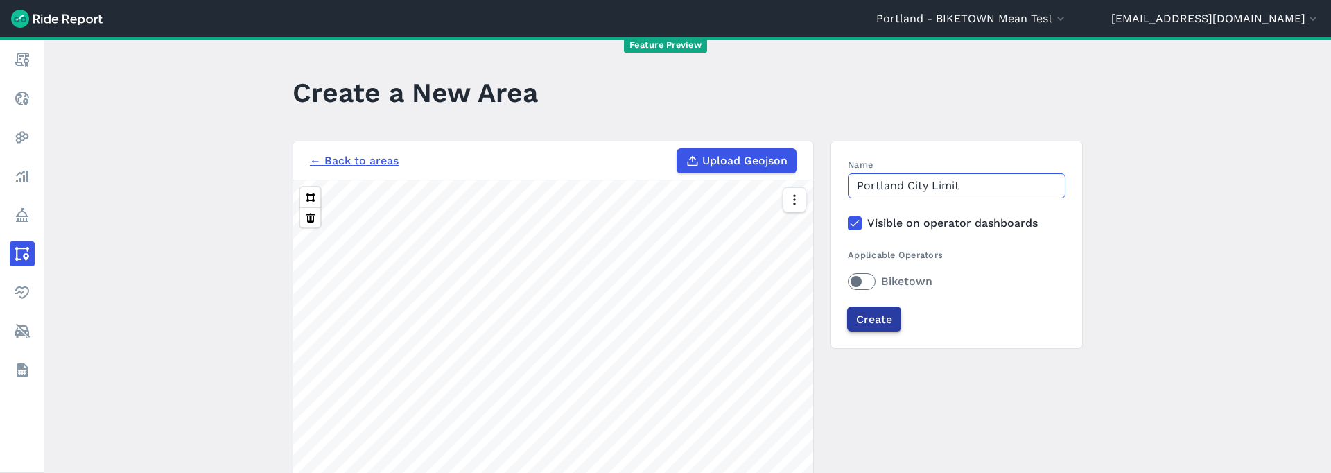
type input "Portland City Limit"
click at [867, 315] on input "Create" at bounding box center [874, 318] width 54 height 25
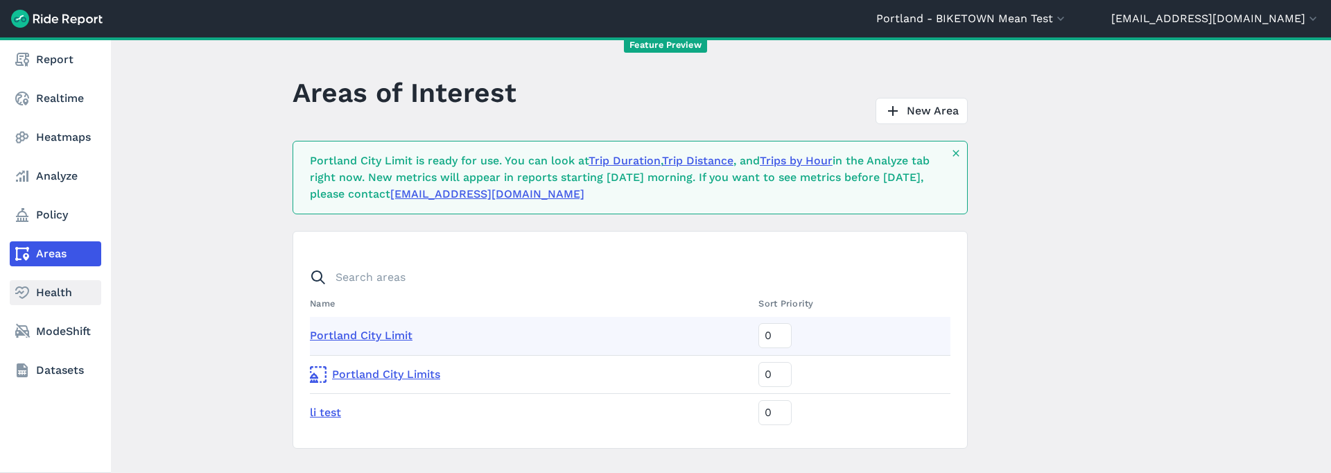
click at [26, 293] on icon at bounding box center [22, 292] width 17 height 17
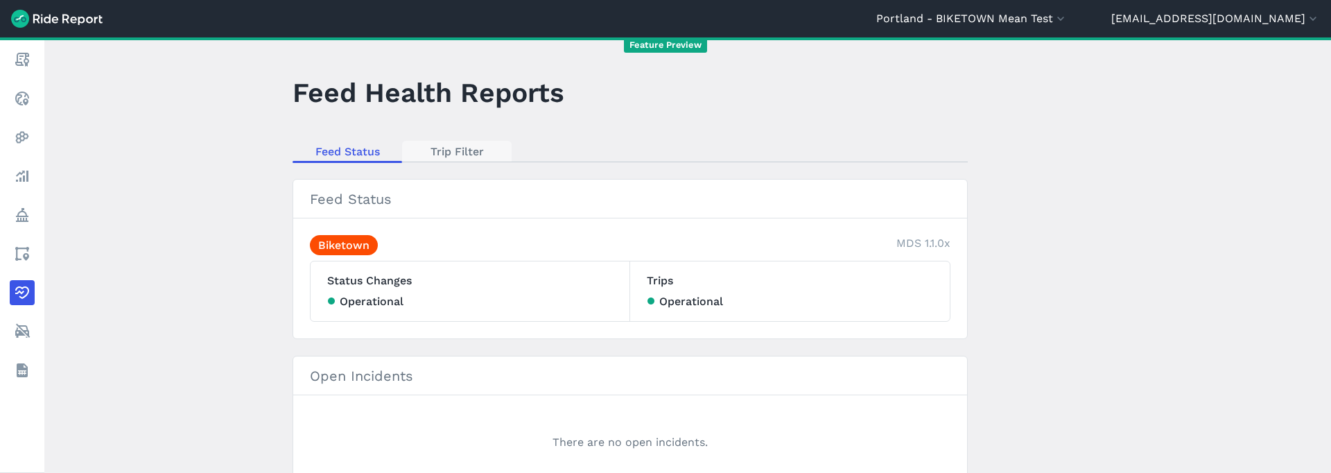
click at [451, 155] on link "Trip Filter" at bounding box center [457, 151] width 110 height 21
select select "meters"
select select "kilometers"
select select "seconds"
select select "hours"
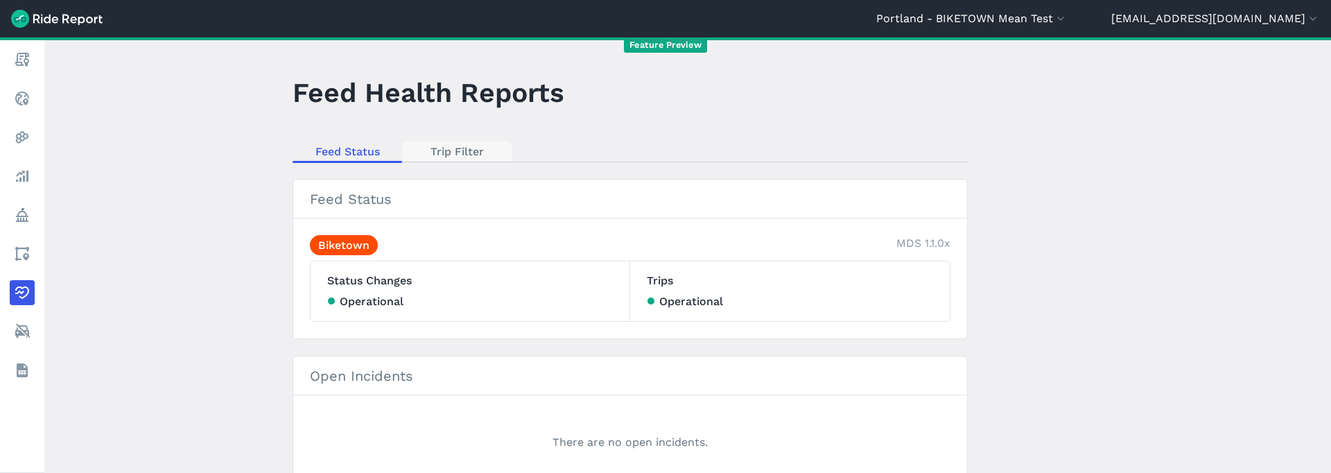
select select "meters"
select select "kilometers"
select select "seconds"
select select "hours"
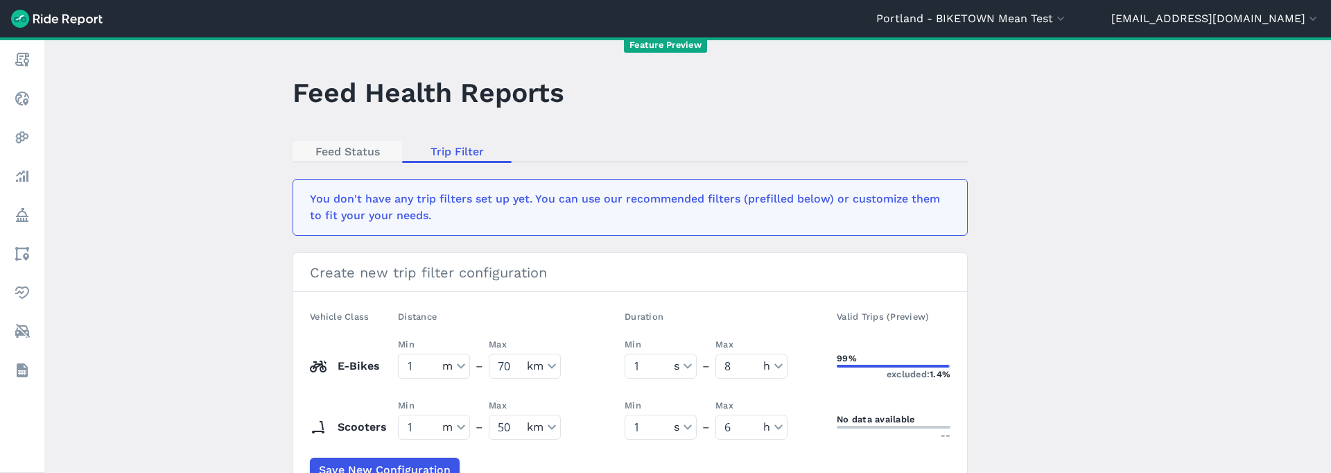
click at [338, 156] on link "Feed Status" at bounding box center [348, 151] width 110 height 21
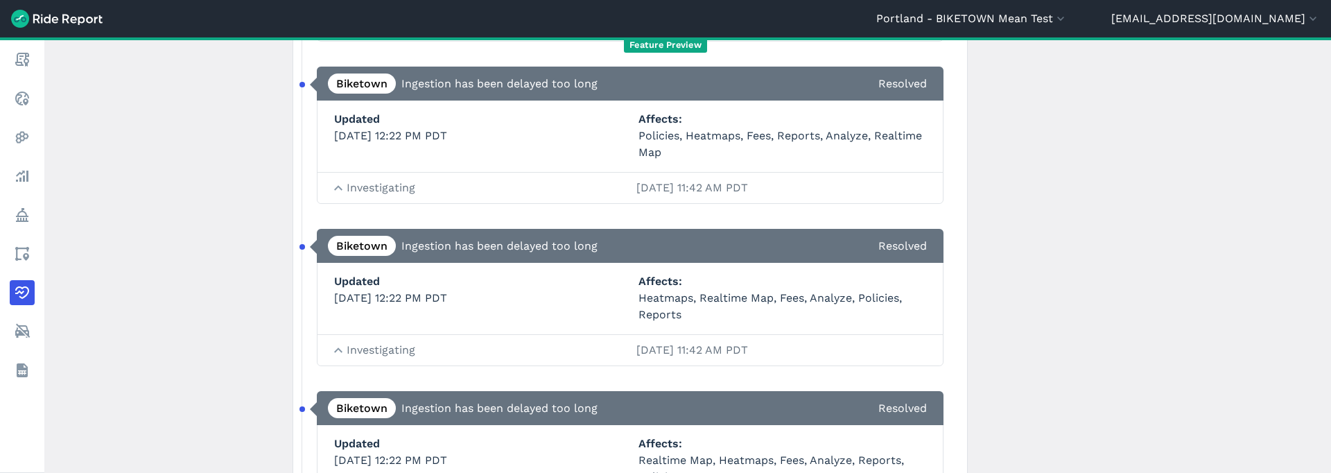
scroll to position [764, 0]
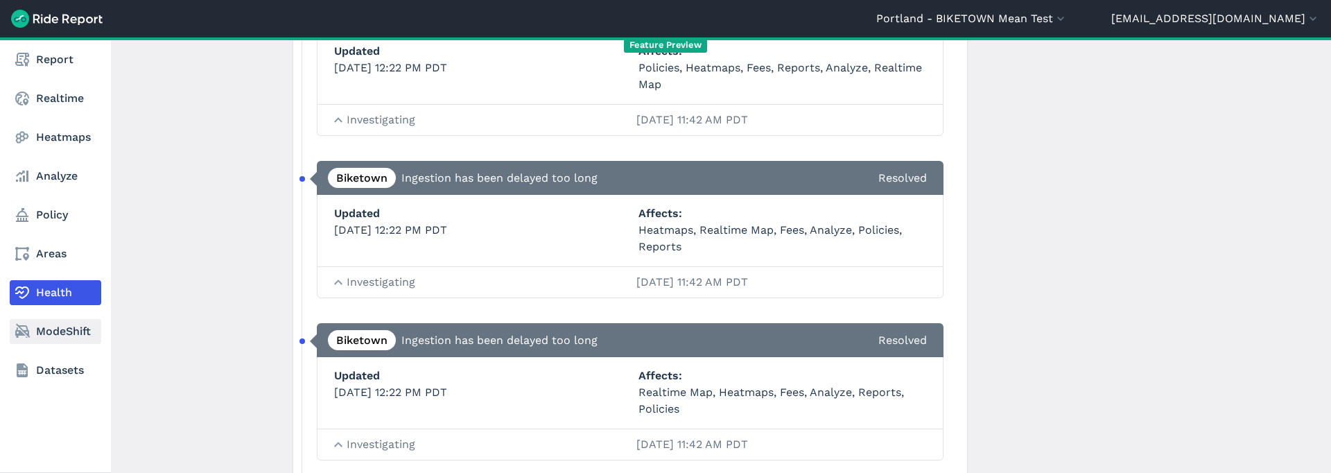
click at [49, 322] on link "ModeShift" at bounding box center [56, 331] width 92 height 25
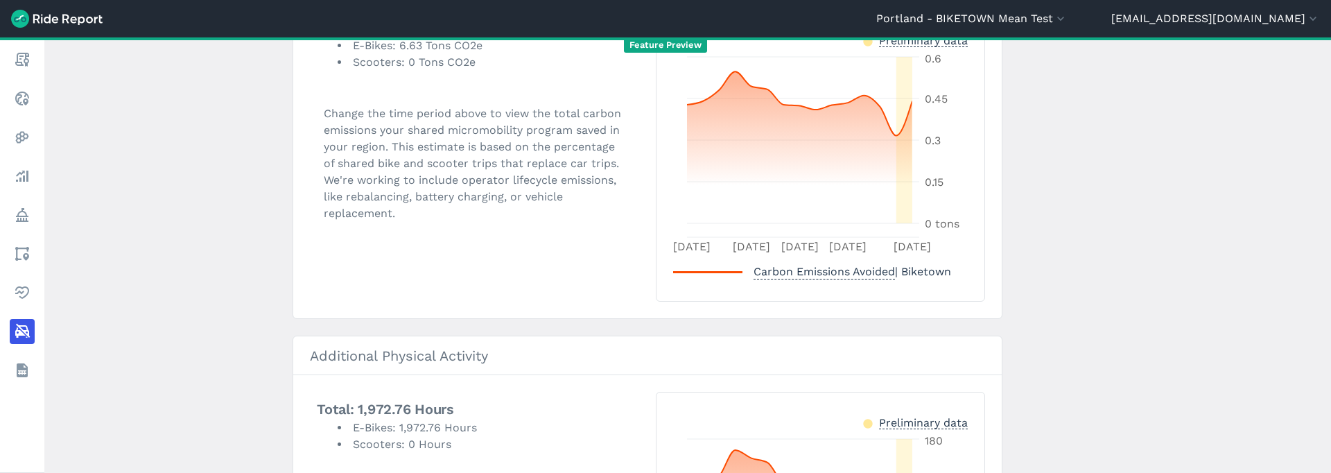
scroll to position [645, 0]
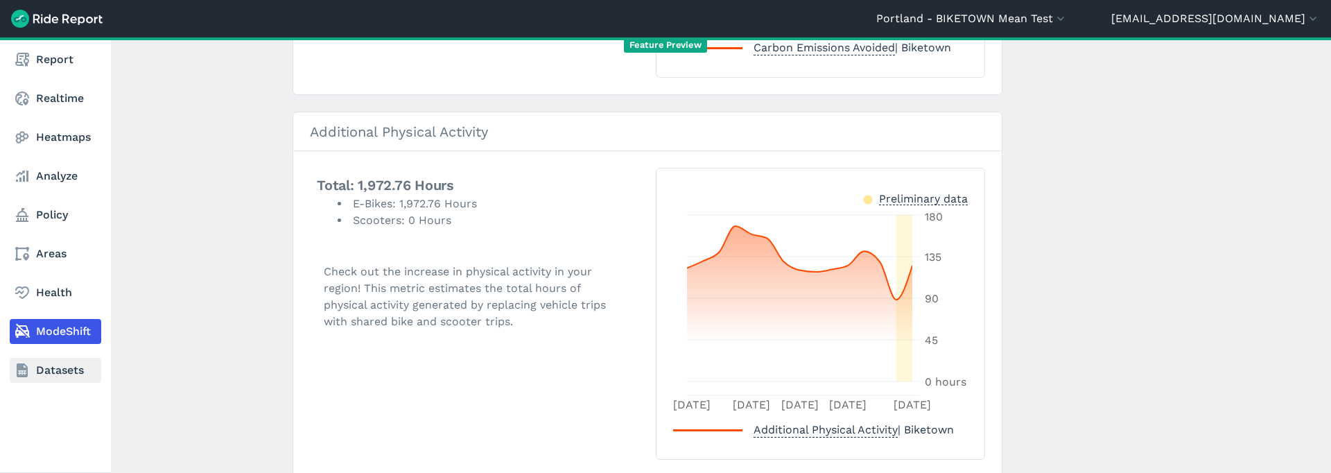
click at [48, 353] on link "Datasets" at bounding box center [56, 370] width 92 height 25
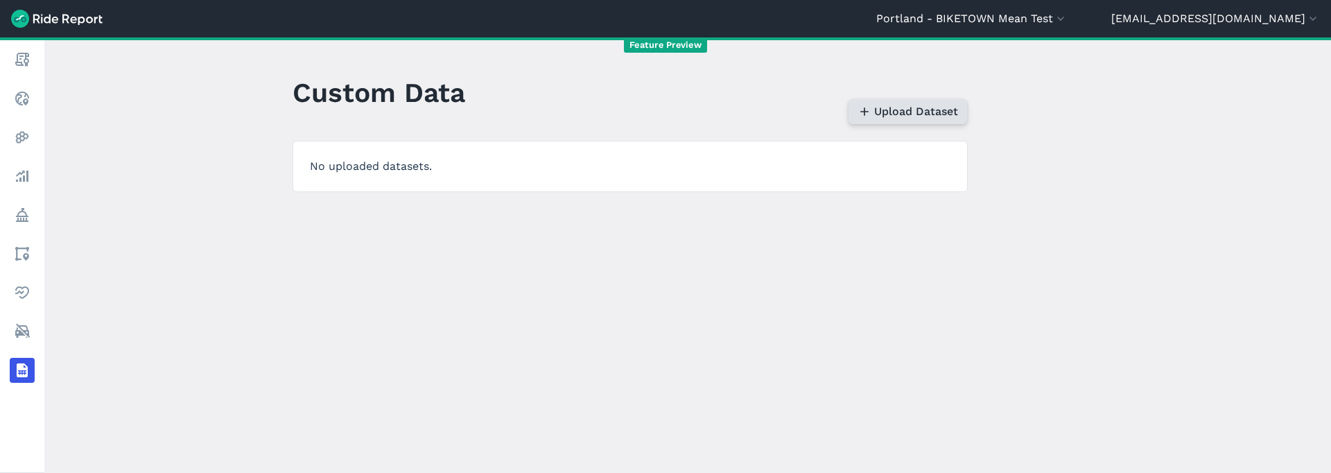
click at [924, 101] on header "Custom Data Upload Dataset" at bounding box center [639, 97] width 692 height 53
click at [924, 118] on span "Upload Dataset" at bounding box center [916, 111] width 84 height 17
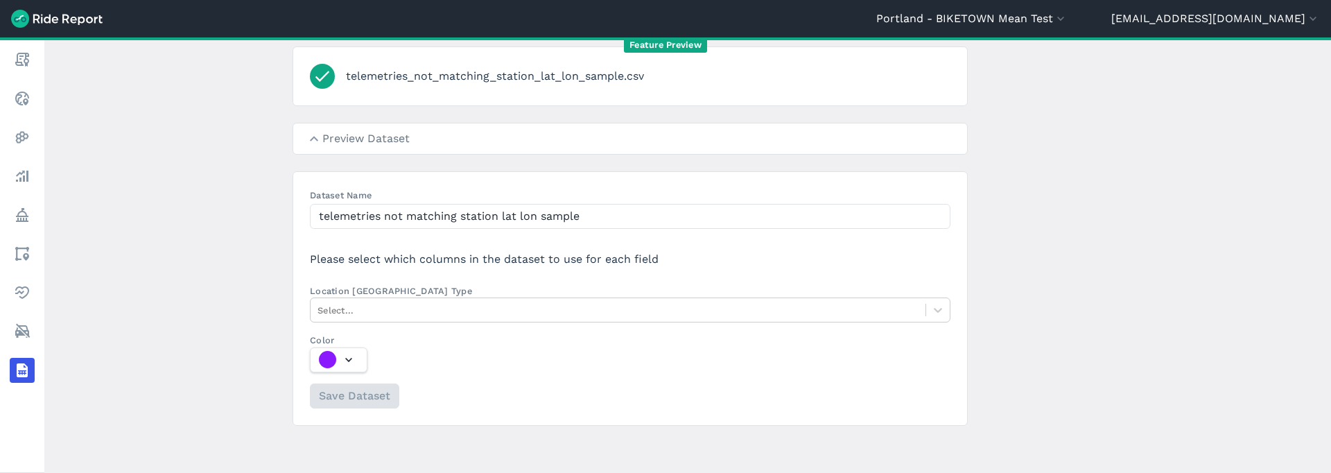
scroll to position [97, 0]
click at [397, 308] on div at bounding box center [618, 308] width 601 height 16
click at [320, 308] on input "Location Column Type Select..." at bounding box center [319, 307] width 3 height 13
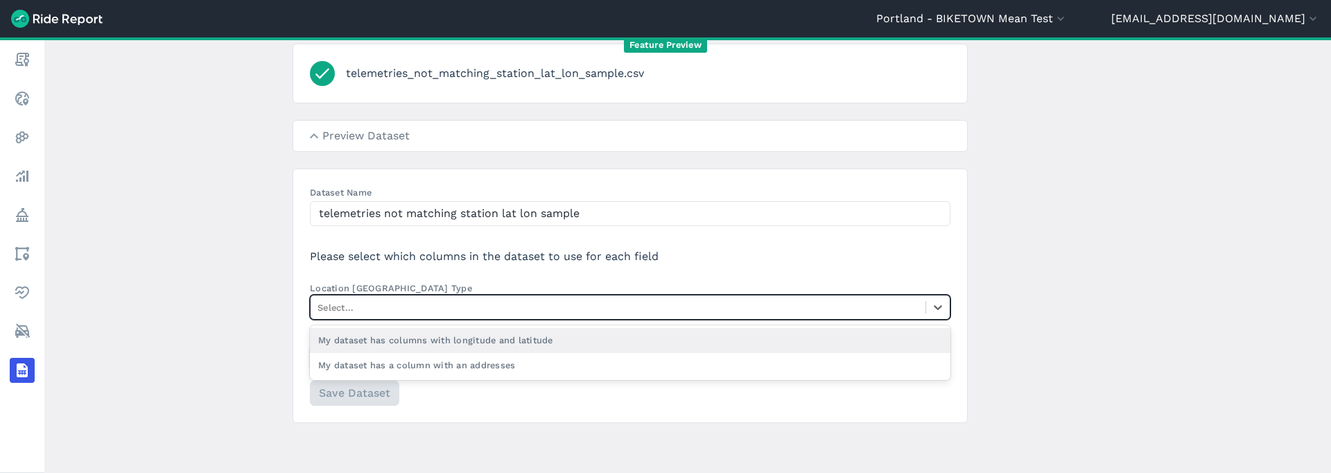
click at [398, 345] on div "My dataset has columns with longitude and latitude" at bounding box center [630, 340] width 641 height 24
click at [320, 314] on input "Location Column Type option My dataset has columns with longitude and latitude …" at bounding box center [319, 307] width 3 height 13
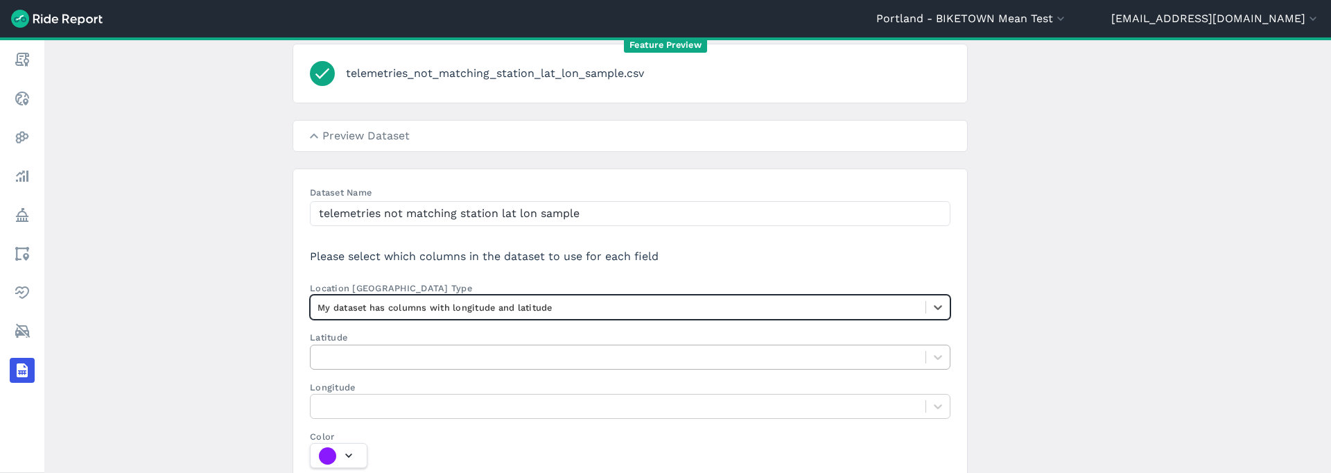
click at [395, 349] on div at bounding box center [618, 357] width 601 height 16
click at [320, 350] on input "Latitude" at bounding box center [319, 356] width 3 height 13
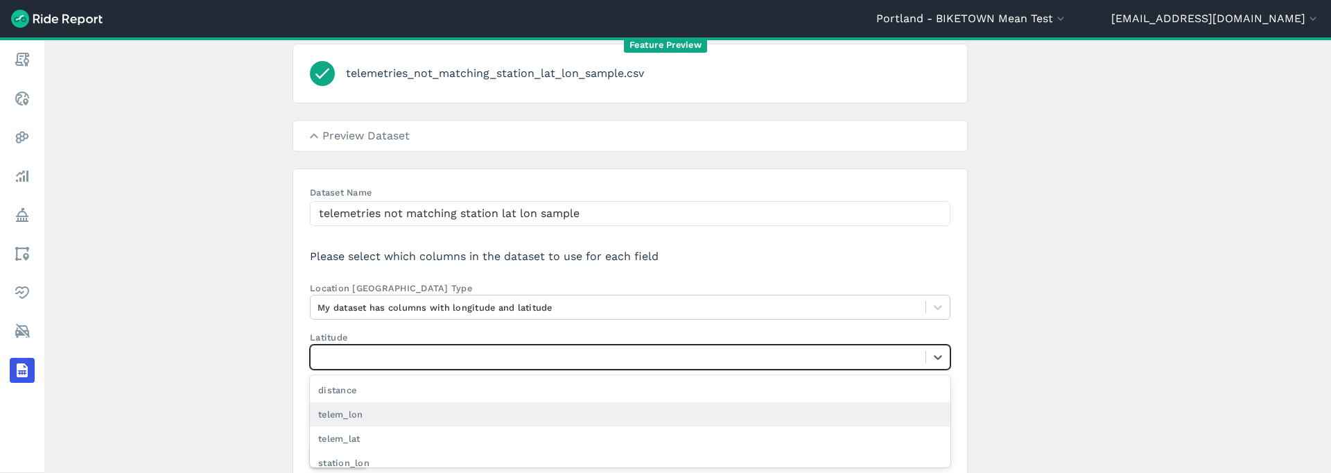
click at [383, 353] on div "telem_lon" at bounding box center [630, 414] width 641 height 24
click at [320, 353] on input "Latitude option telem_lon focused, 2 of 8. 8 results available. Use Up and Down…" at bounding box center [319, 356] width 3 height 13
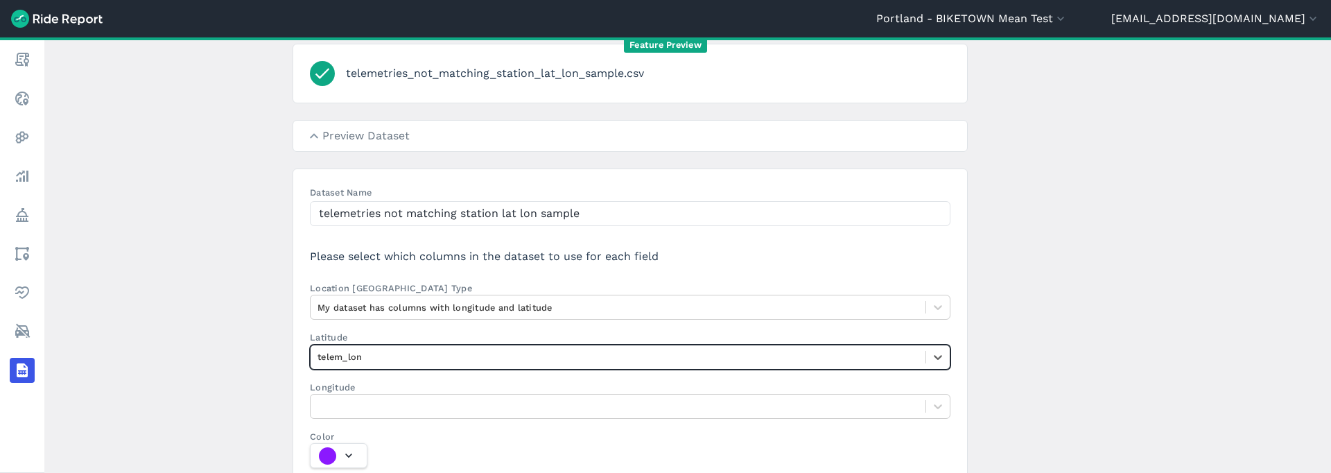
click at [378, 353] on div at bounding box center [618, 357] width 601 height 16
click at [320, 353] on input "Latitude option telem_lon, selected. Select is focused ,type to refine list, pr…" at bounding box center [319, 356] width 3 height 13
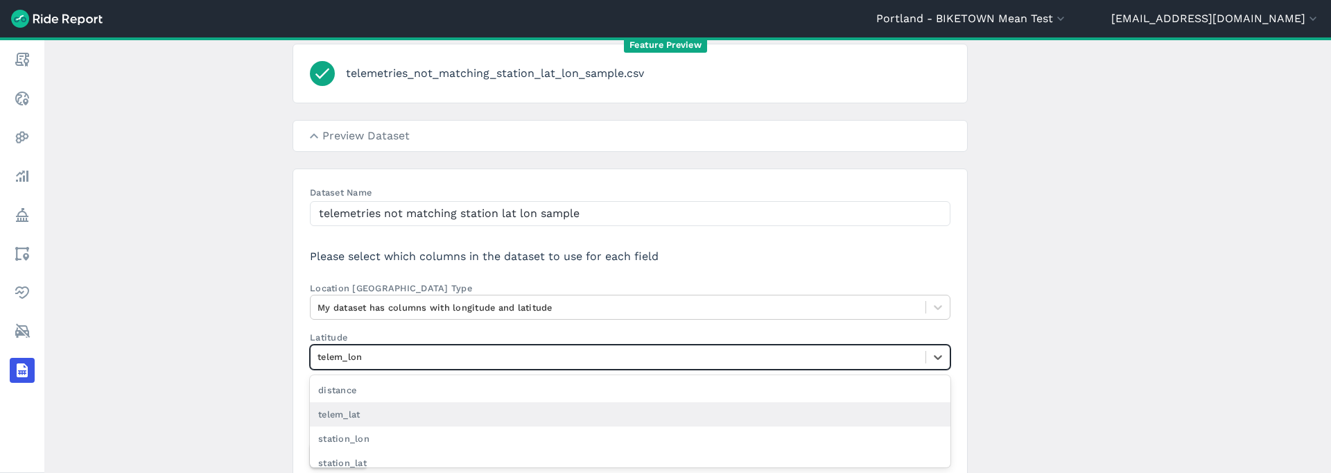
click at [369, 353] on div "telem_lat" at bounding box center [630, 414] width 641 height 24
click at [320, 353] on input "Latitude option telem_lon, selected. option telem_lat focused, 3 of 8. 7 result…" at bounding box center [319, 356] width 3 height 13
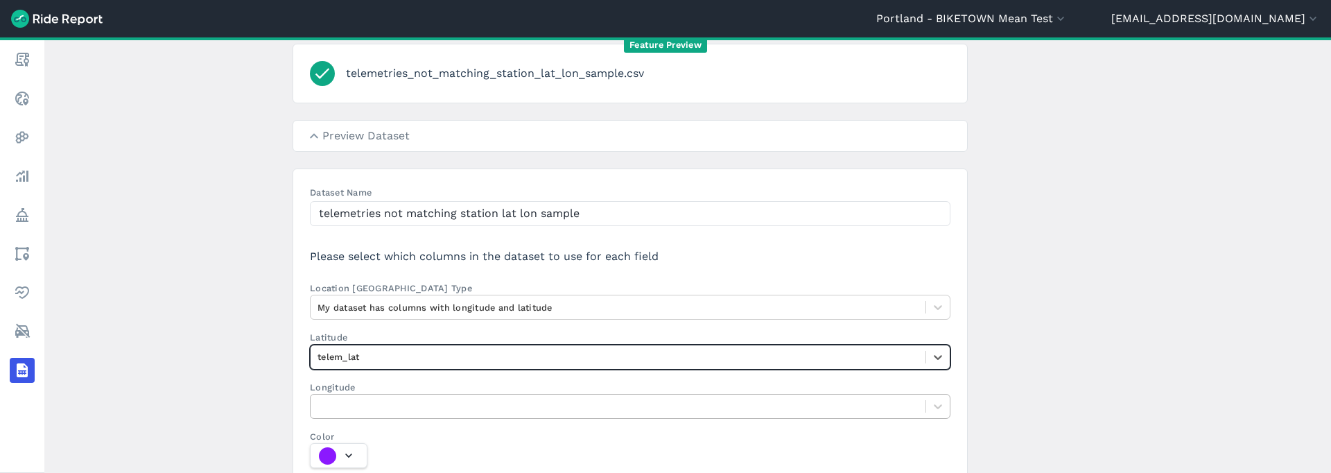
click at [367, 353] on div at bounding box center [630, 406] width 641 height 25
click at [320, 353] on input "Longitude" at bounding box center [319, 405] width 3 height 13
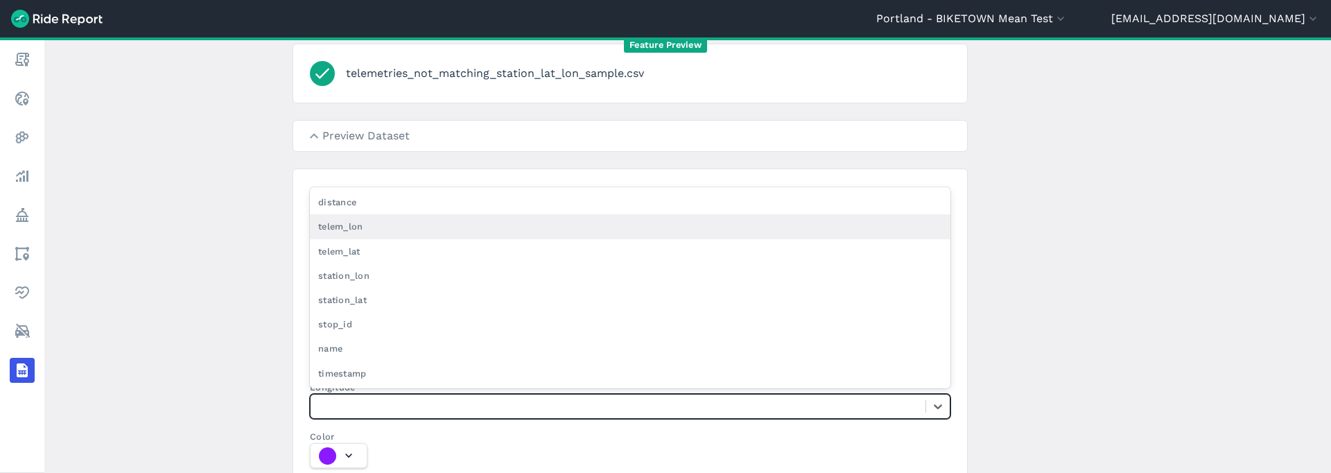
click at [361, 227] on div "telem_lon" at bounding box center [630, 226] width 641 height 24
click at [320, 353] on input "Longitude option telem_lon focused, 2 of 8. 8 results available. Use Up and Dow…" at bounding box center [319, 405] width 3 height 13
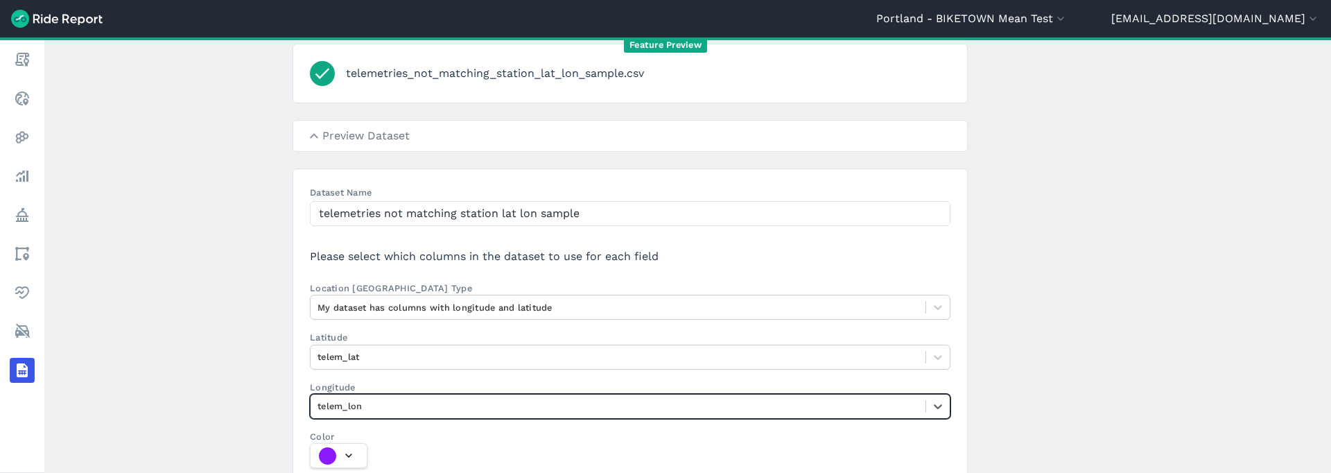
click at [215, 328] on main "Upload Data telemetries_not_matching_station_lat_lon_sample.csv Preview Dataset…" at bounding box center [687, 254] width 1287 height 435
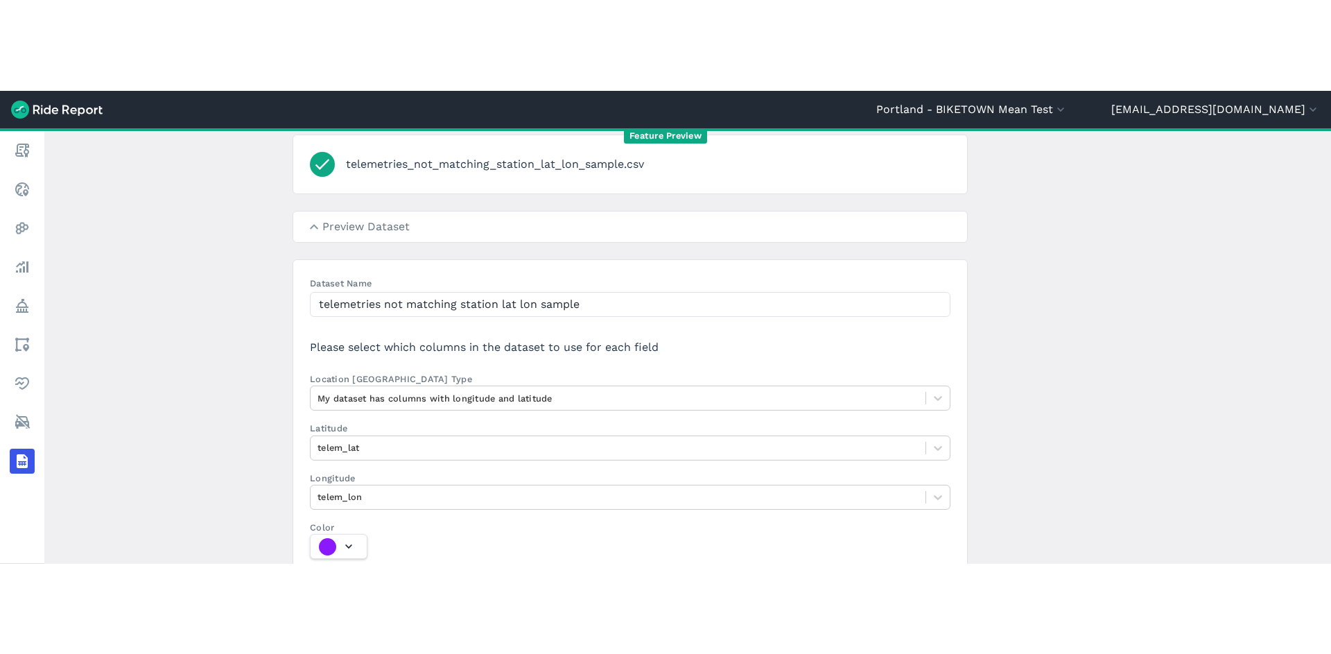
scroll to position [196, 0]
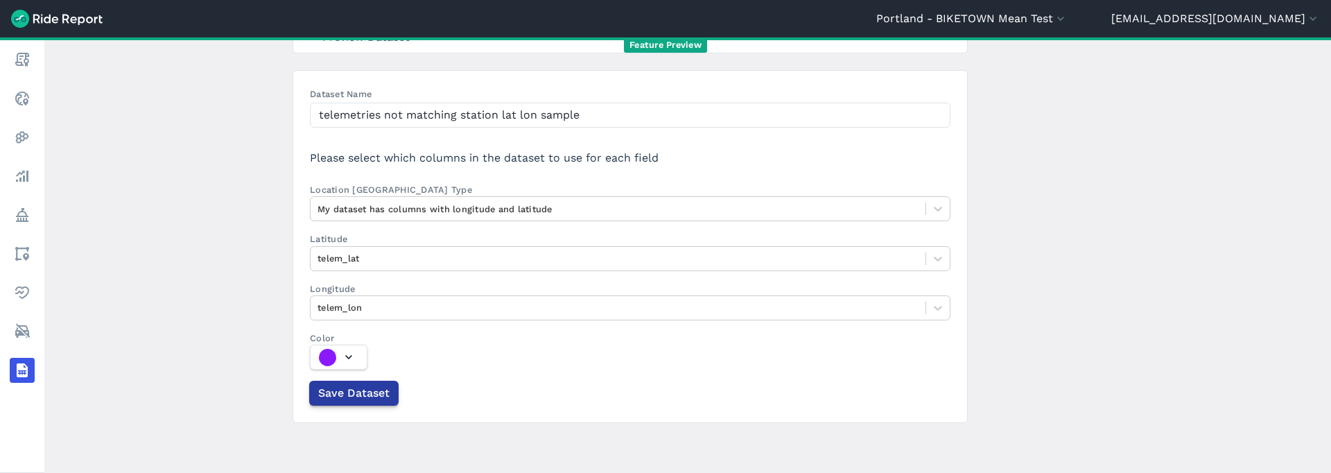
click at [334, 353] on span "Save Dataset" at bounding box center [353, 393] width 71 height 17
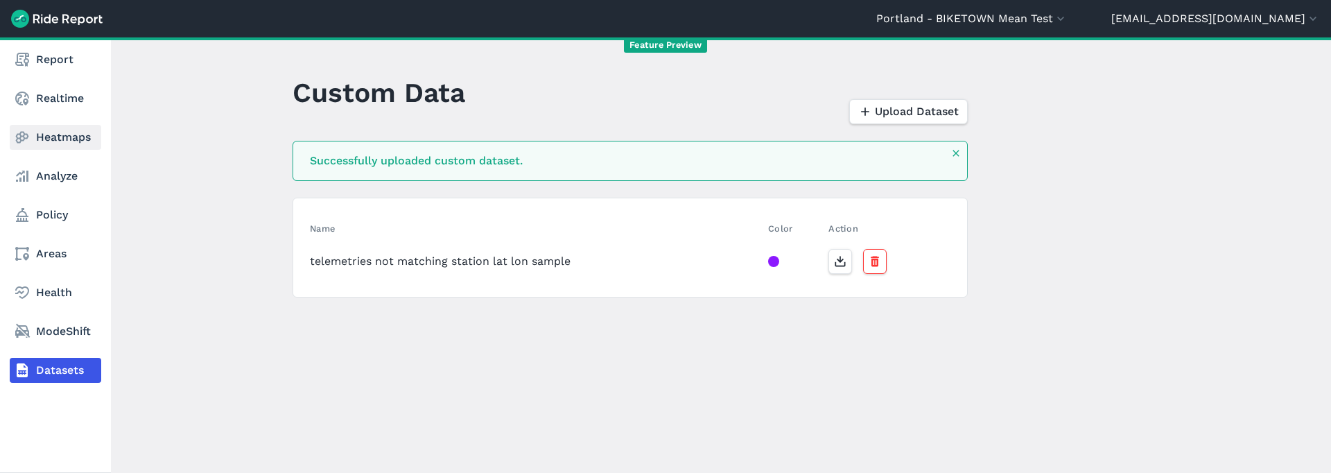
click at [54, 148] on link "Heatmaps" at bounding box center [56, 137] width 92 height 25
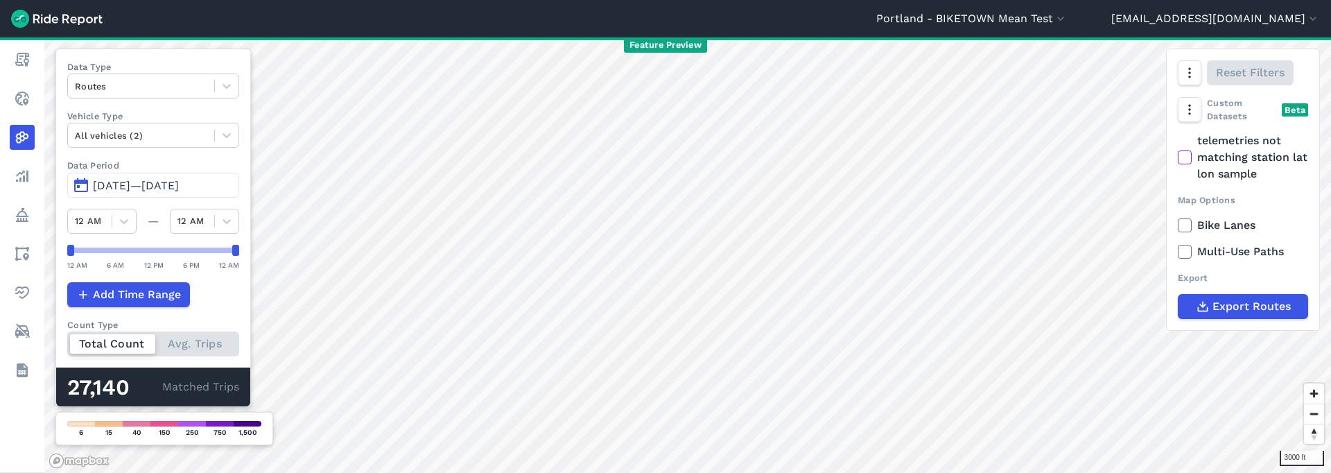
click at [1188, 157] on use at bounding box center [1184, 157] width 9 height 7
click at [1178, 141] on input "telemetries not matching station lat lon sample" at bounding box center [1178, 136] width 0 height 9
click at [1186, 156] on icon at bounding box center [1185, 157] width 12 height 14
click at [1178, 141] on input "telemetries not matching station lat lon sample" at bounding box center [1178, 136] width 0 height 9
click at [1186, 156] on icon at bounding box center [1185, 157] width 12 height 14
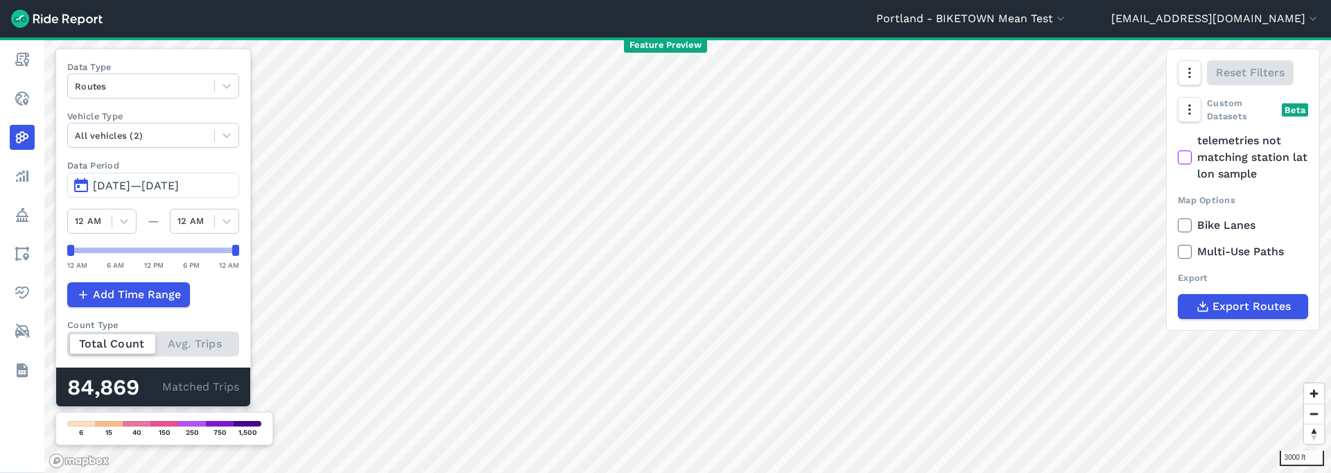
click at [1178, 141] on input "telemetries not matching station lat lon sample" at bounding box center [1178, 136] width 0 height 9
click at [1195, 161] on label "telemetries not matching station lat lon sample" at bounding box center [1243, 157] width 130 height 50
click at [1178, 141] on input "telemetries not matching station lat lon sample" at bounding box center [1178, 136] width 0 height 9
click at [1182, 162] on icon at bounding box center [1185, 157] width 12 height 14
click at [1178, 141] on input "telemetries not matching station lat lon sample" at bounding box center [1178, 136] width 0 height 9
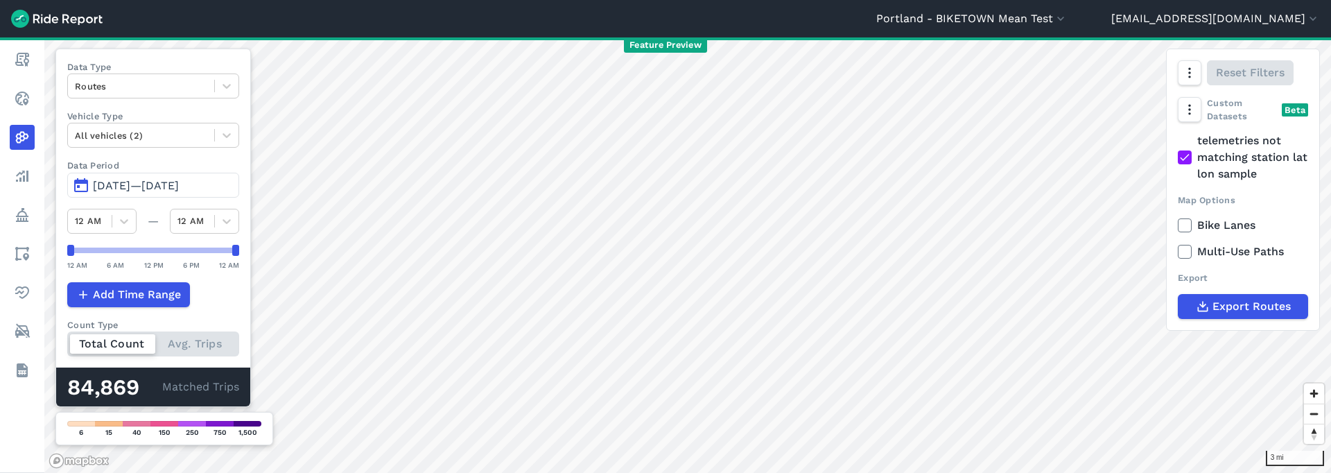
click at [1185, 223] on icon at bounding box center [1185, 225] width 12 height 14
click at [1178, 223] on input "Bike Lanes" at bounding box center [1178, 221] width 0 height 9
click at [1188, 248] on icon at bounding box center [1185, 252] width 12 height 14
click at [1178, 248] on input "Multi-Use Paths" at bounding box center [1178, 247] width 0 height 9
click at [202, 348] on div "Total Count Avg. Trips" at bounding box center [153, 343] width 172 height 25
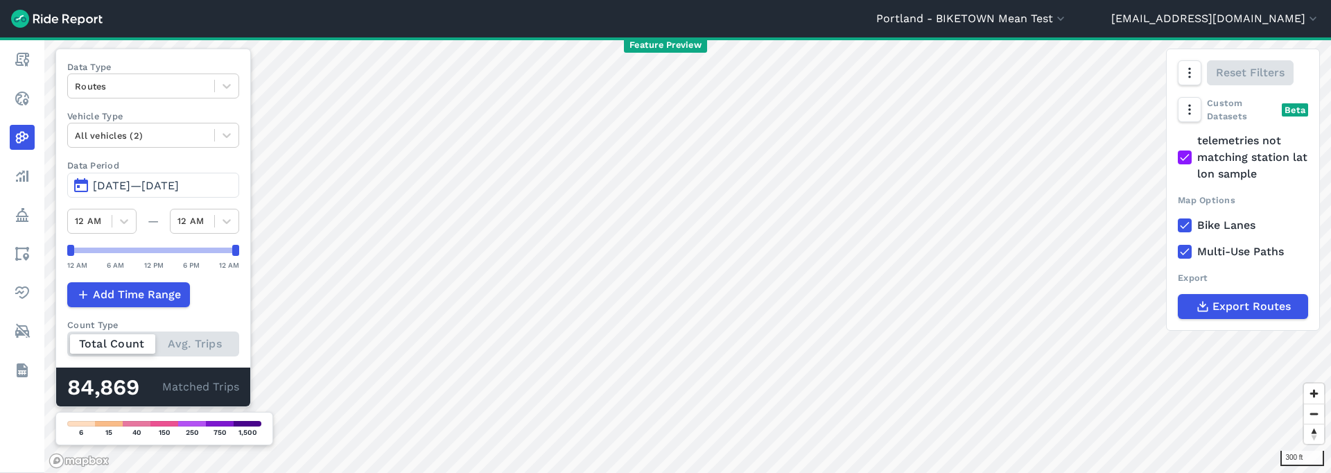
click at [67, 340] on input "Count Type Total Count Avg. Trips" at bounding box center [67, 335] width 0 height 9
